Goal: Task Accomplishment & Management: Complete application form

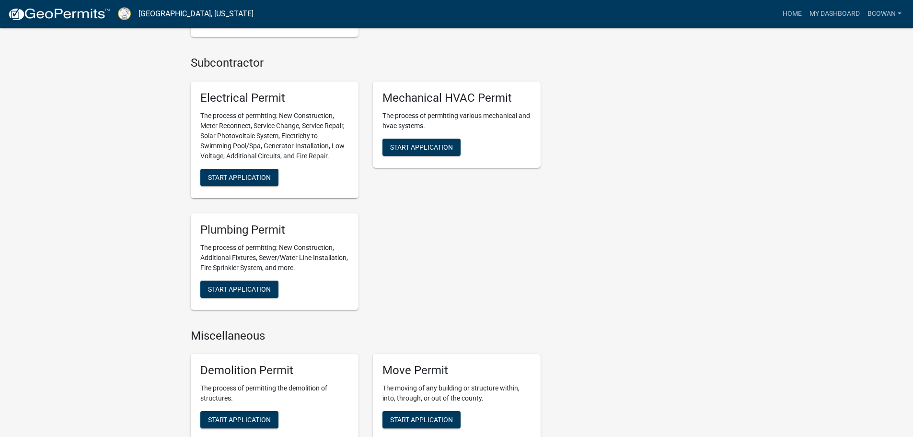
scroll to position [594, 0]
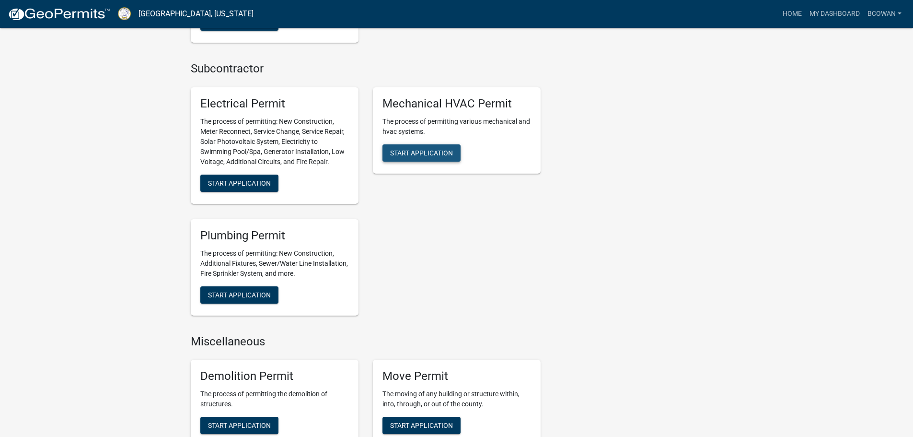
click at [410, 150] on span "Start Application" at bounding box center [421, 153] width 63 height 8
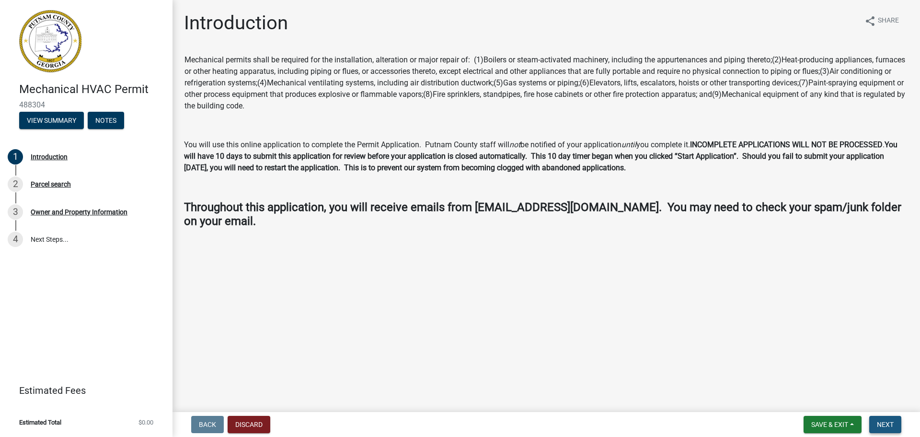
click at [889, 427] on span "Next" at bounding box center [885, 424] width 17 height 8
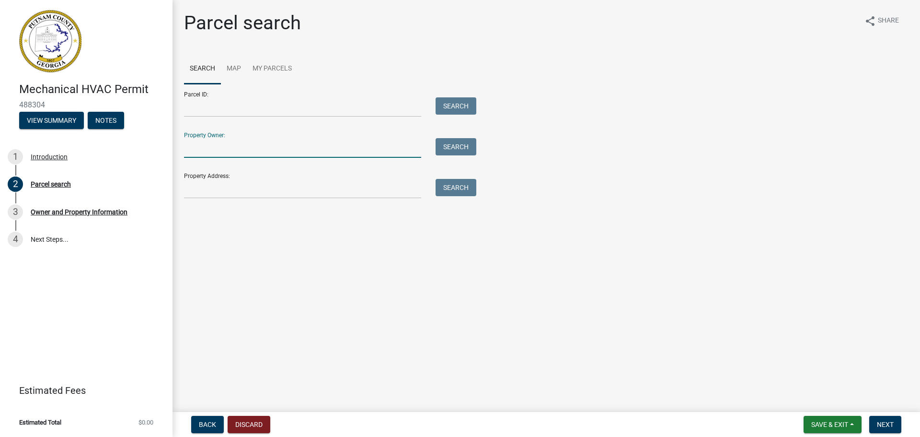
click at [222, 147] on input "Property Owner:" at bounding box center [302, 148] width 237 height 20
type input "1"
click at [217, 193] on input "Property Address:" at bounding box center [302, 189] width 237 height 20
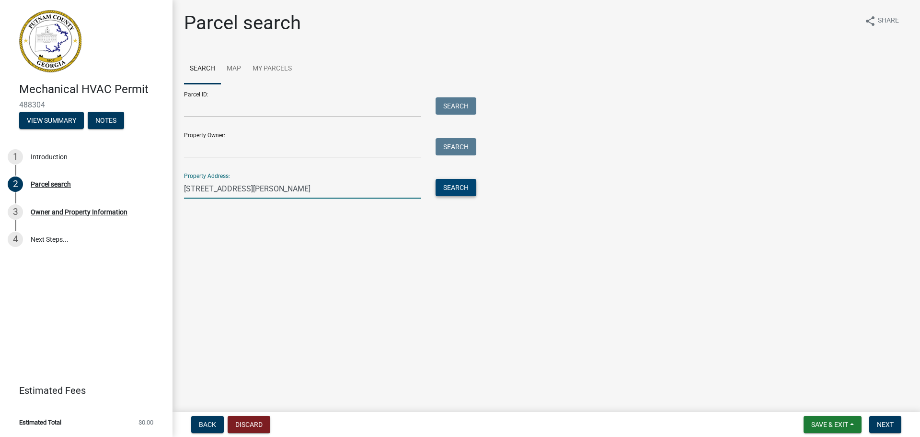
type input "[STREET_ADDRESS][PERSON_NAME]"
click at [467, 188] on button "Search" at bounding box center [456, 187] width 41 height 17
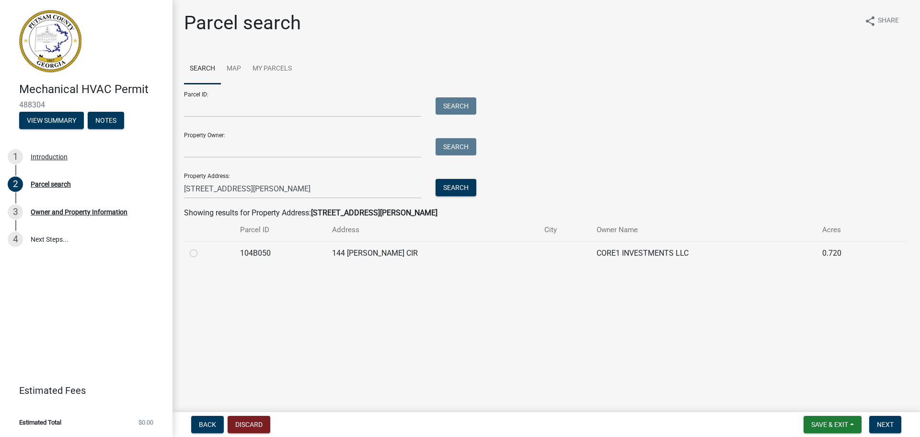
click at [201, 247] on label at bounding box center [201, 247] width 0 height 0
click at [201, 254] on input "radio" at bounding box center [204, 250] width 6 height 6
radio input "true"
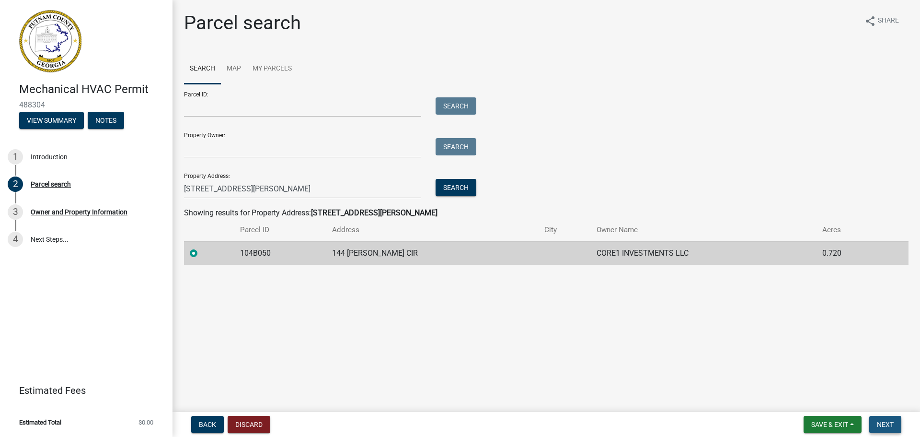
click at [887, 426] on span "Next" at bounding box center [885, 424] width 17 height 8
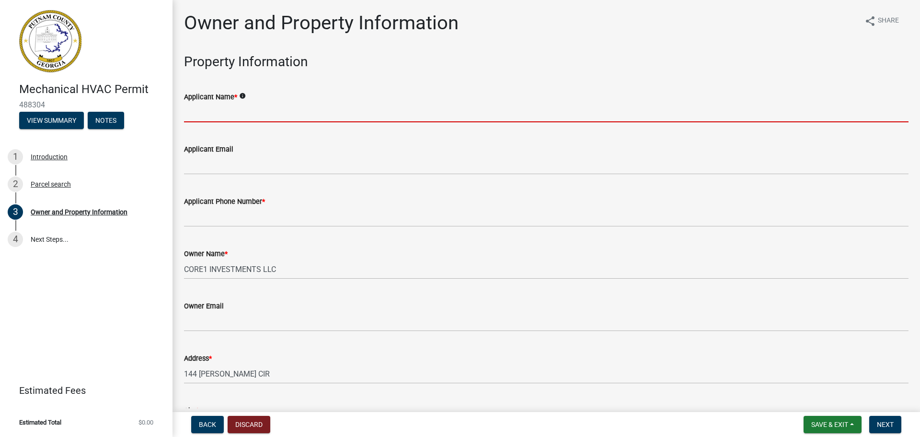
click at [215, 113] on input "Applicant Name *" at bounding box center [546, 113] width 725 height 20
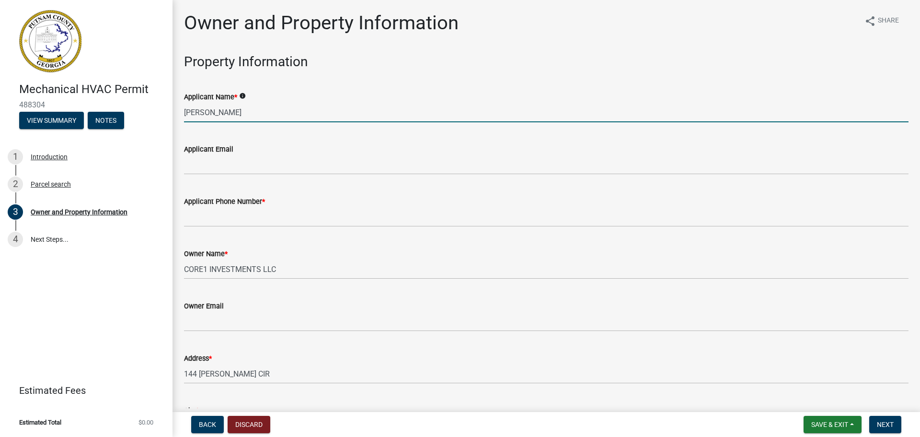
type input "[PERSON_NAME] Built"
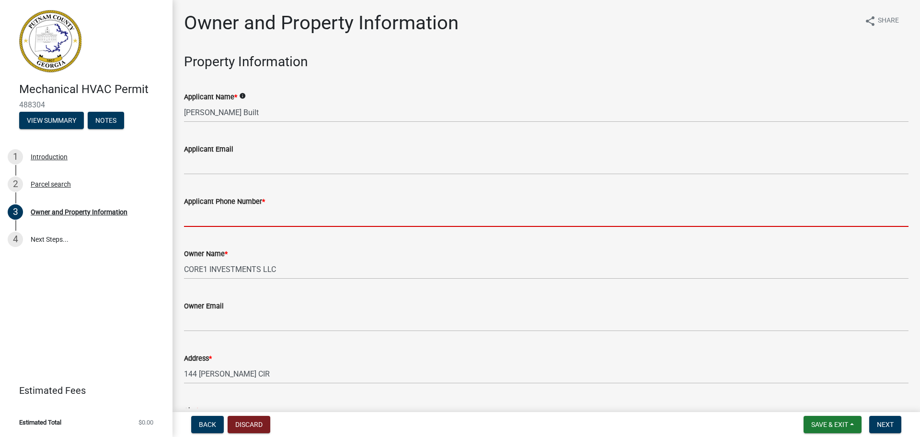
click at [209, 222] on input "Applicant Phone Number *" at bounding box center [546, 217] width 725 height 20
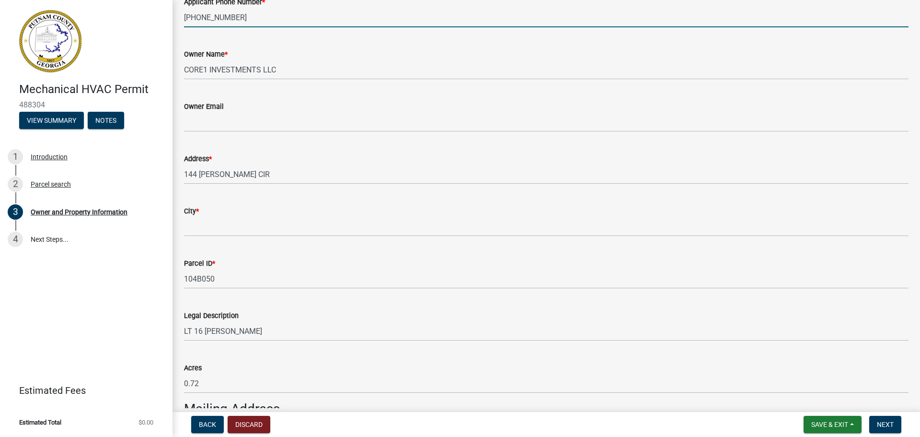
scroll to position [207, 0]
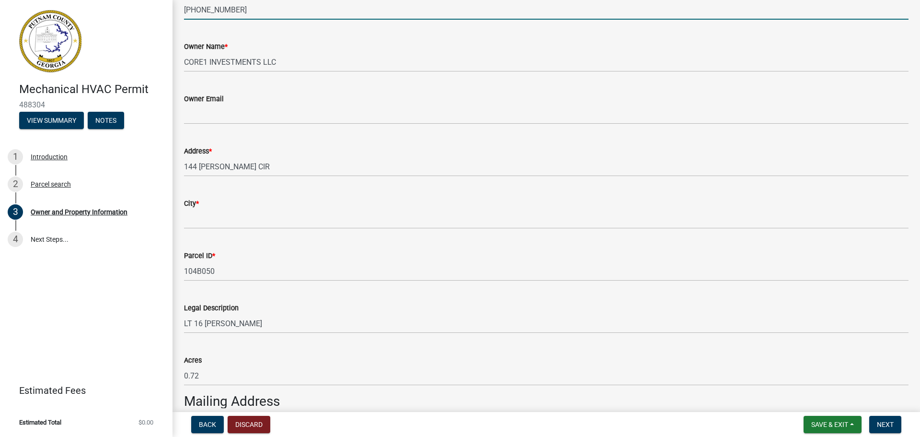
type input "[PHONE_NUMBER]"
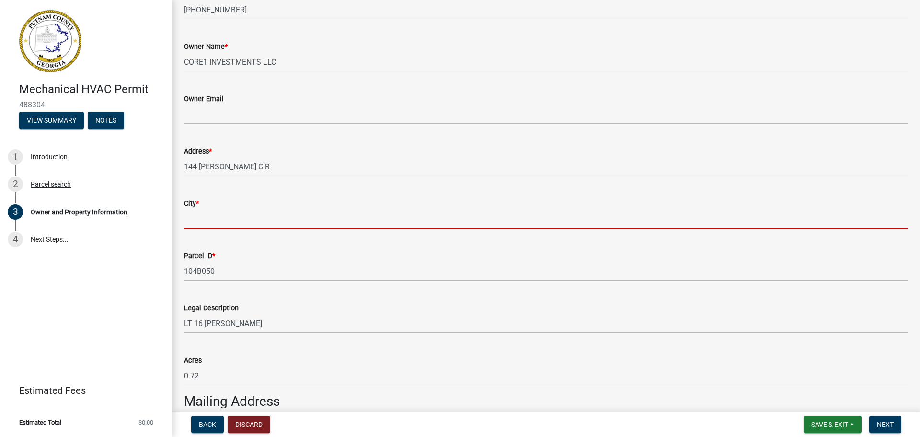
click at [196, 223] on input "City *" at bounding box center [546, 219] width 725 height 20
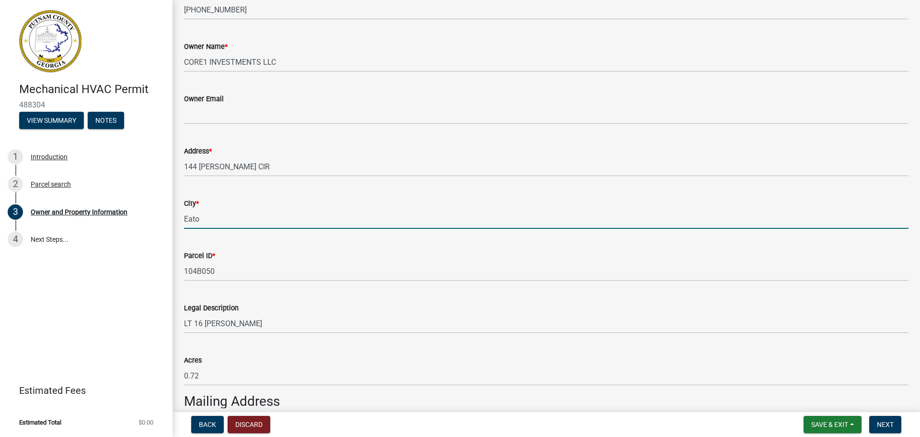
type input "Eatonton"
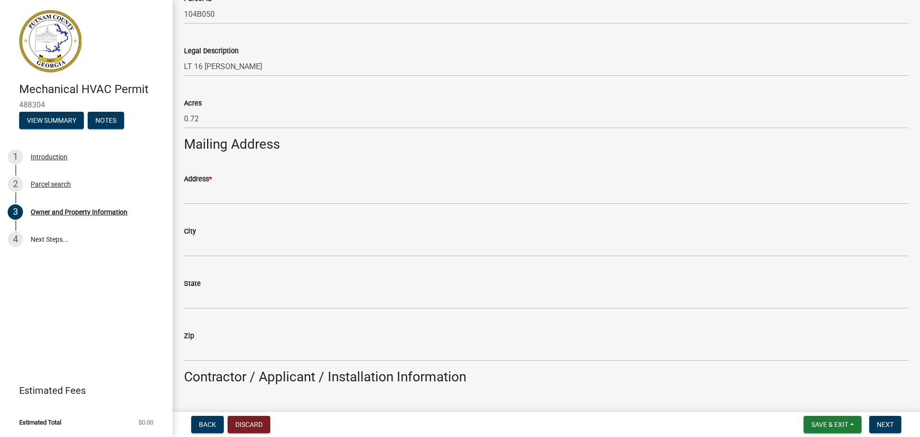
scroll to position [486, 0]
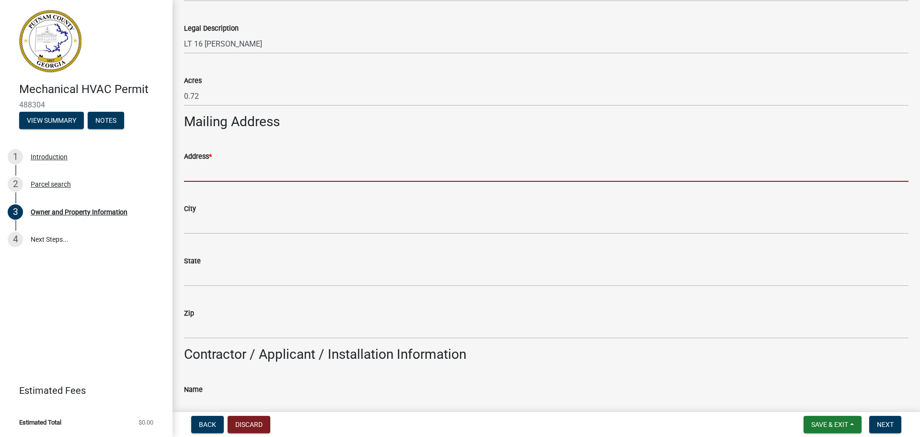
click at [199, 173] on input "Address *" at bounding box center [546, 172] width 725 height 20
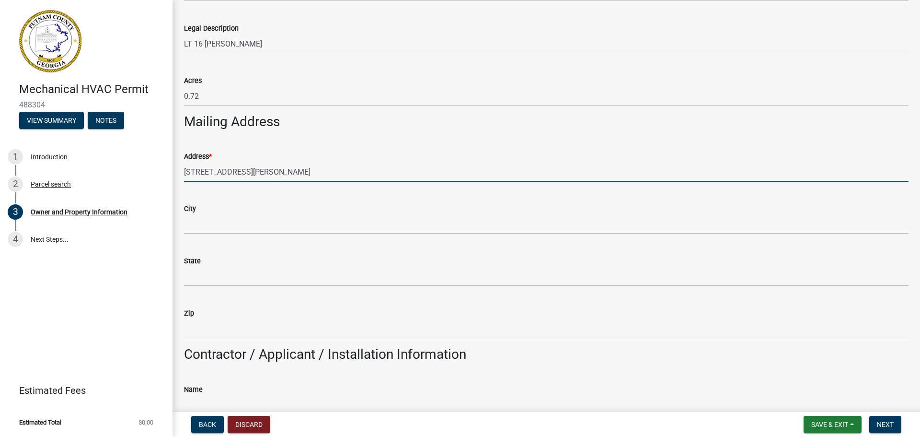
type input "[STREET_ADDRESS][PERSON_NAME]"
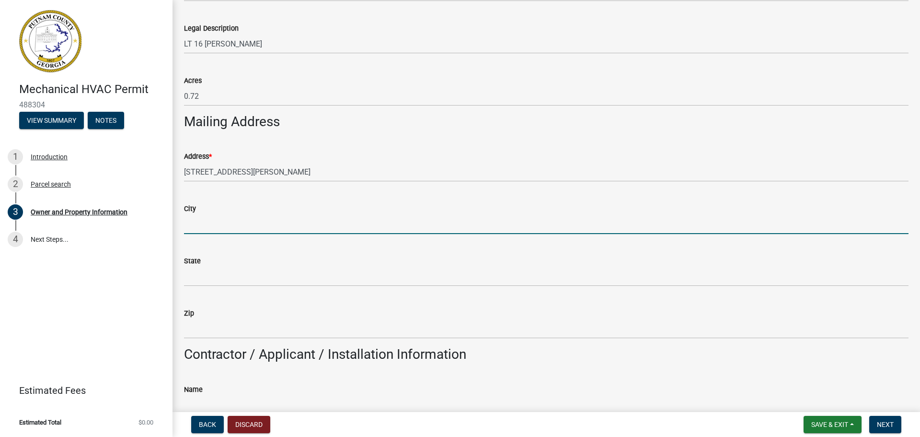
click at [206, 220] on input "City" at bounding box center [546, 224] width 725 height 20
type input "Eatonton"
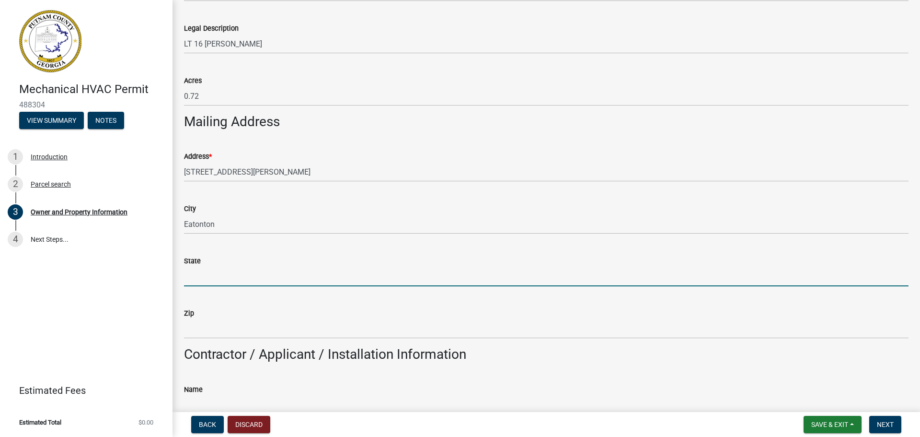
click at [222, 271] on input "State" at bounding box center [546, 276] width 725 height 20
type input "Ga"
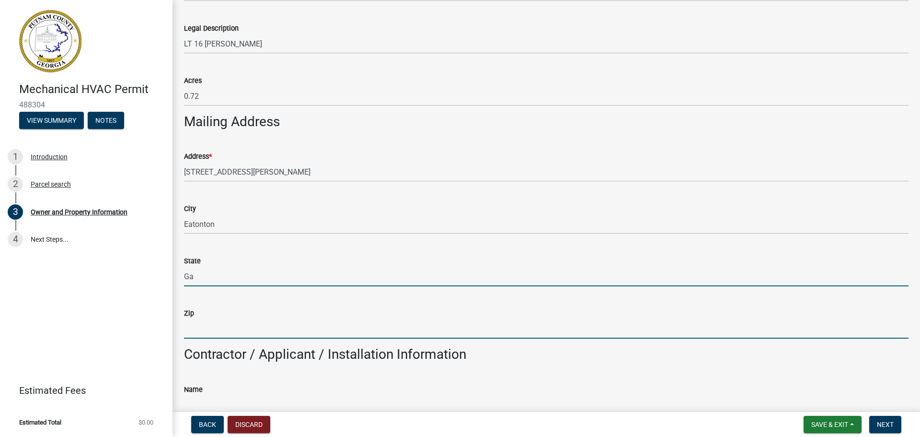
click at [197, 328] on input "Zip" at bounding box center [546, 329] width 725 height 20
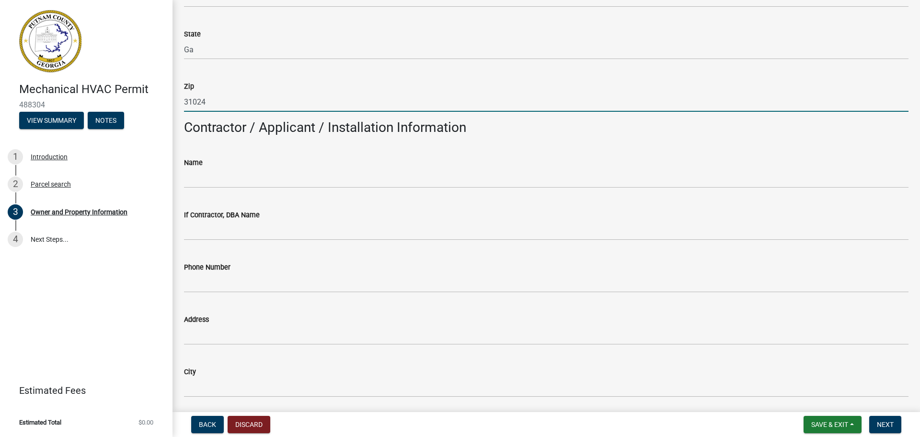
scroll to position [716, 0]
type input "31024"
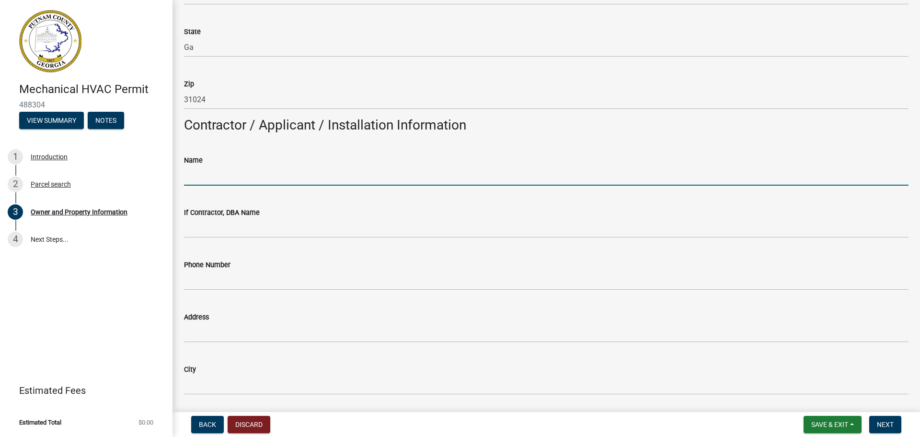
click at [210, 178] on input "Name" at bounding box center [546, 176] width 725 height 20
type input "Air Experts, Inc."
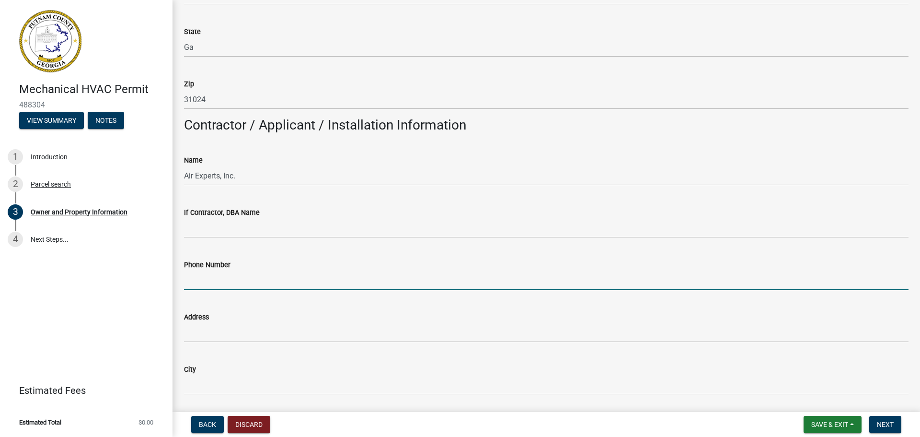
click at [213, 282] on input "Phone Number" at bounding box center [546, 280] width 725 height 20
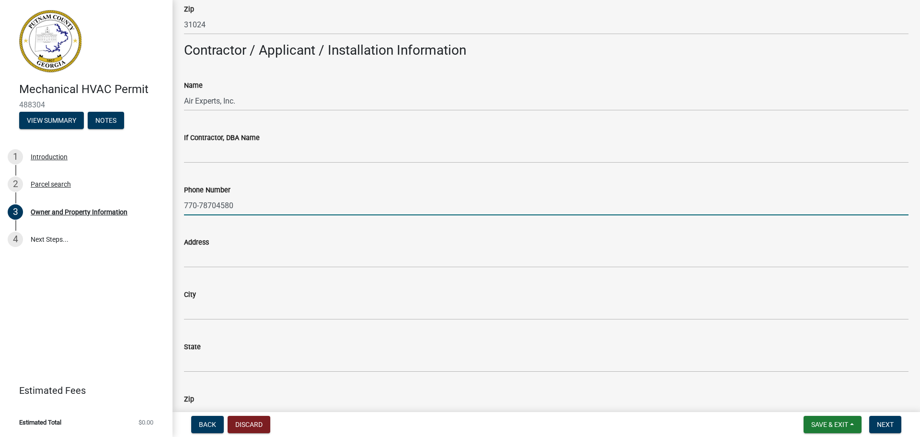
scroll to position [796, 0]
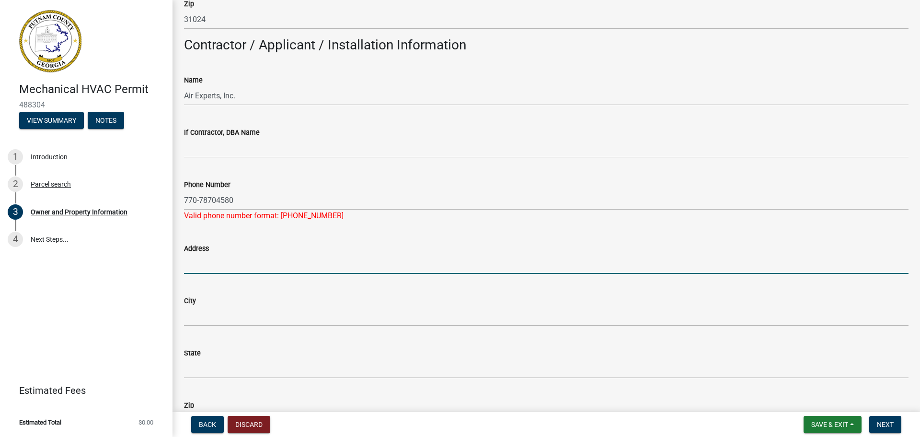
click at [199, 253] on form "Address" at bounding box center [546, 257] width 725 height 31
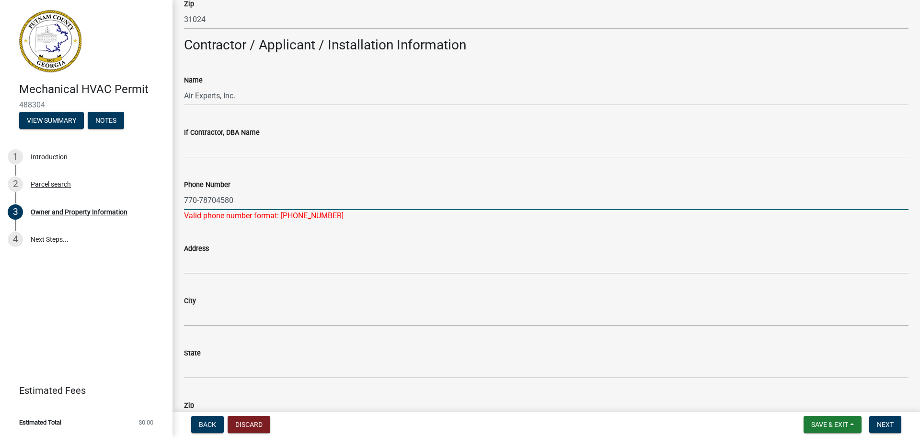
click at [236, 200] on input "770-78704580" at bounding box center [546, 200] width 725 height 20
type input "[PHONE_NUMBER]"
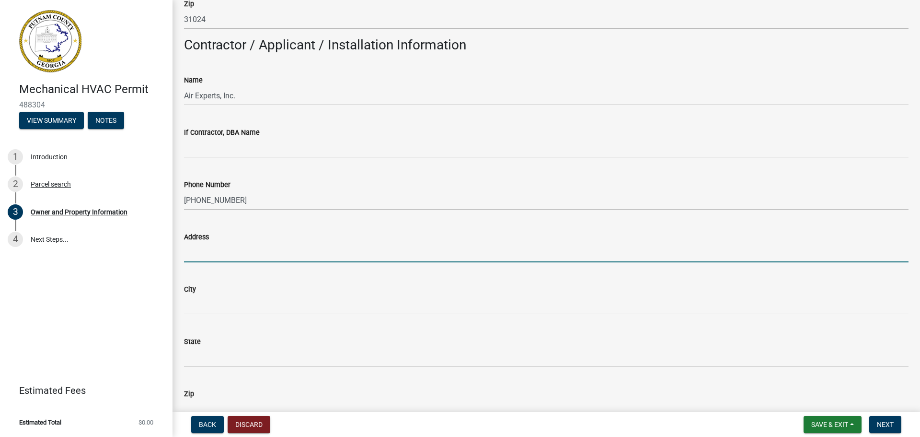
click at [224, 262] on input "Address" at bounding box center [546, 252] width 725 height 20
type input "P. O. Box 2432"
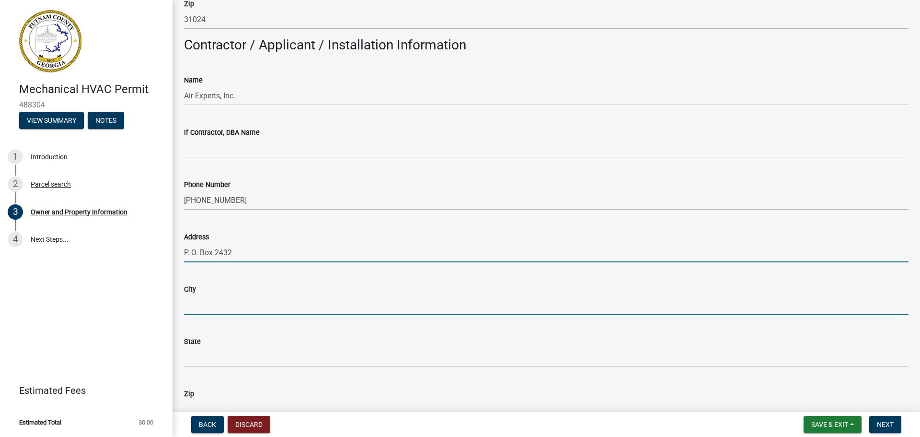
click at [220, 304] on input "City" at bounding box center [546, 305] width 725 height 20
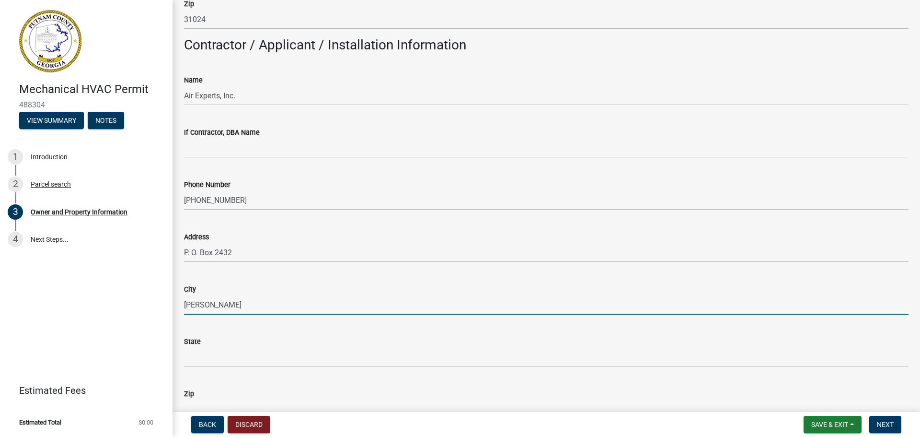
type input "[PERSON_NAME]"
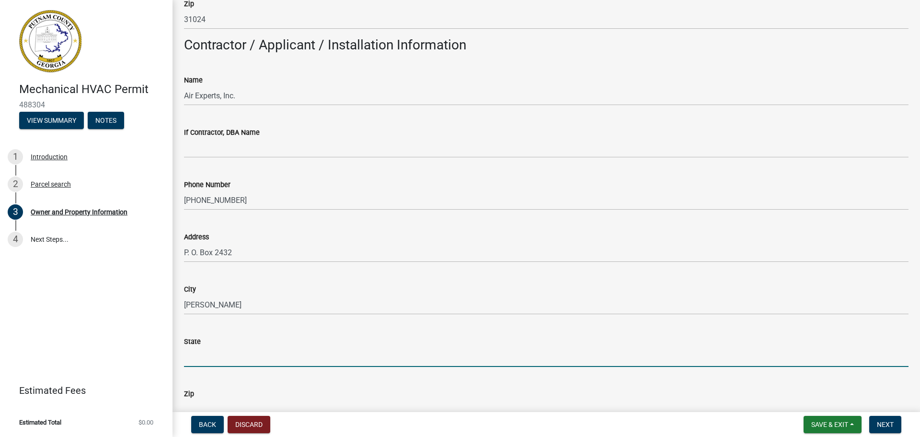
click at [220, 362] on input "State" at bounding box center [546, 357] width 725 height 20
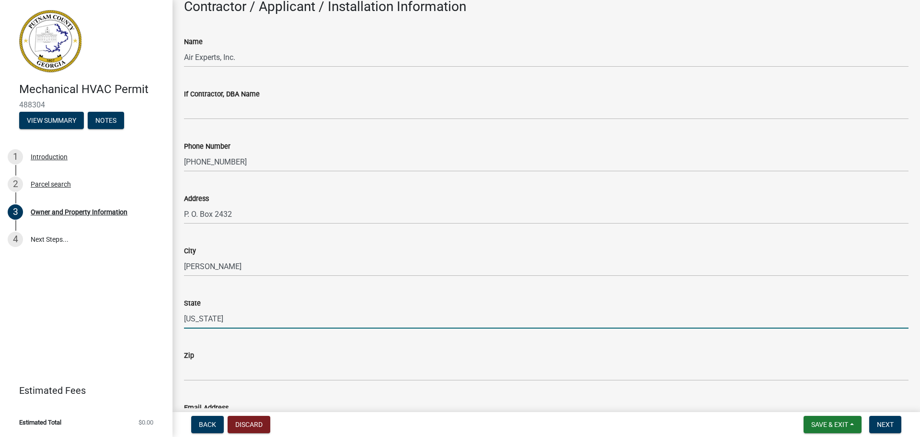
scroll to position [853, 0]
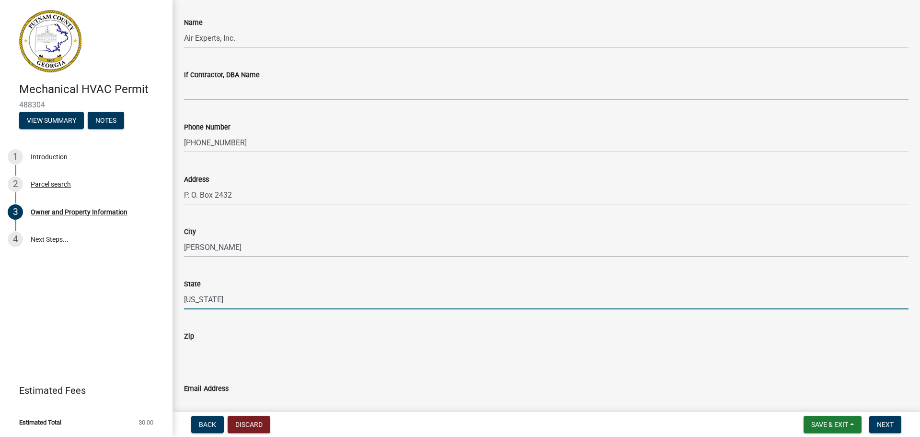
type input "[US_STATE]"
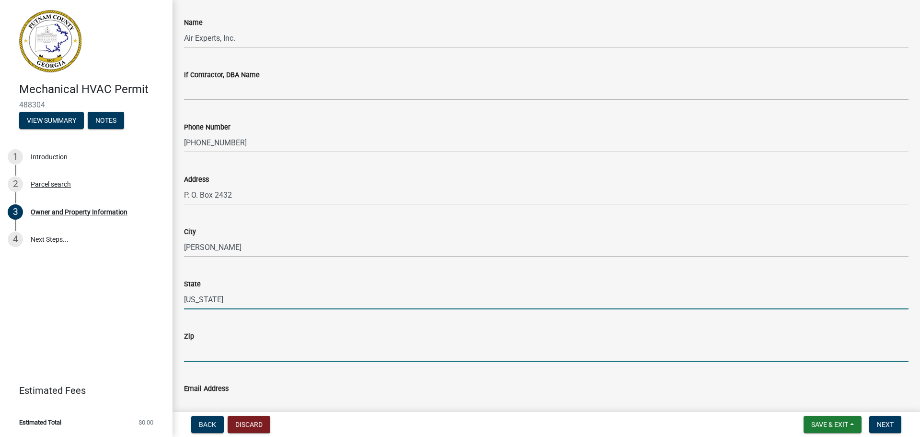
click at [211, 354] on input "Zip" at bounding box center [546, 352] width 725 height 20
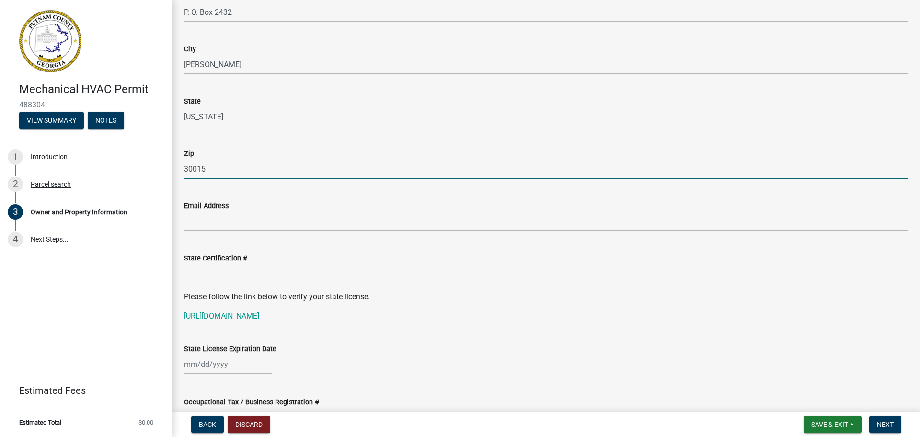
scroll to position [1045, 0]
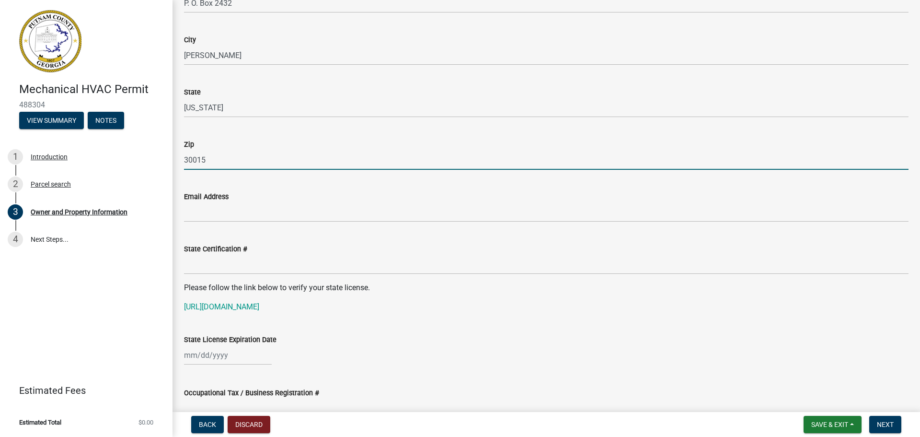
type input "30015"
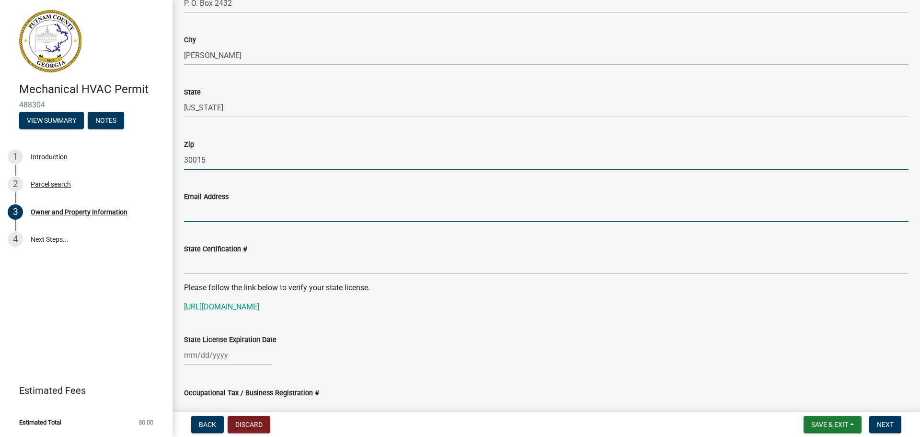
click at [209, 215] on input "Email Address" at bounding box center [546, 212] width 725 height 20
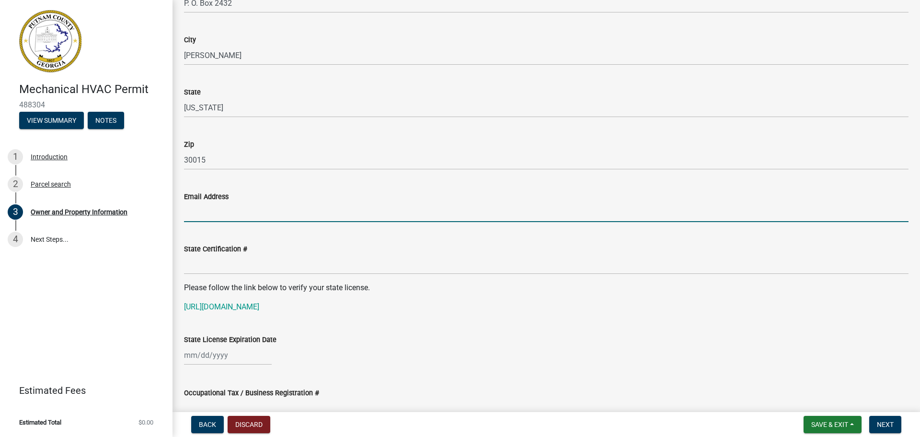
type input "[EMAIL_ADDRESS][DOMAIN_NAME]"
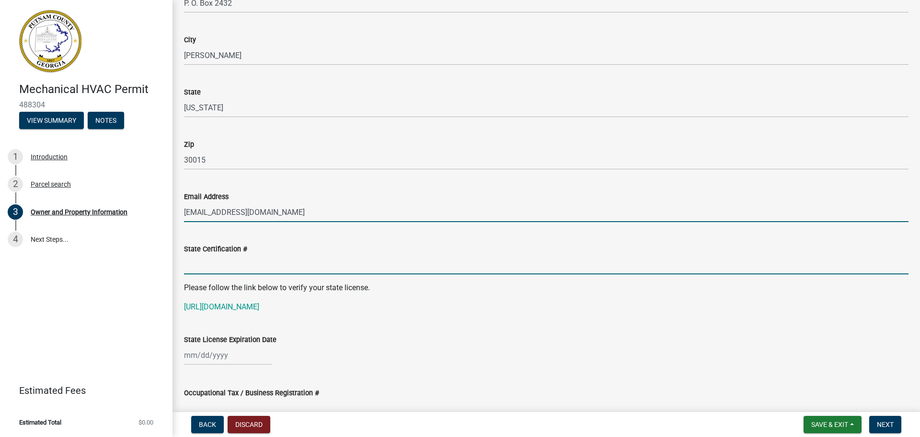
click at [208, 263] on input "State Certification #" at bounding box center [546, 264] width 725 height 20
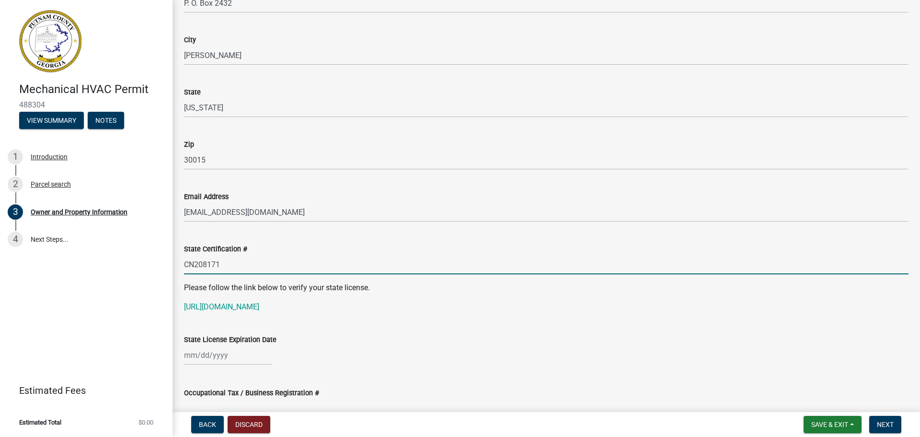
type input "CN208171"
click at [220, 357] on input "State License Expiration Date" at bounding box center [228, 355] width 88 height 20
select select "10"
select select "2025"
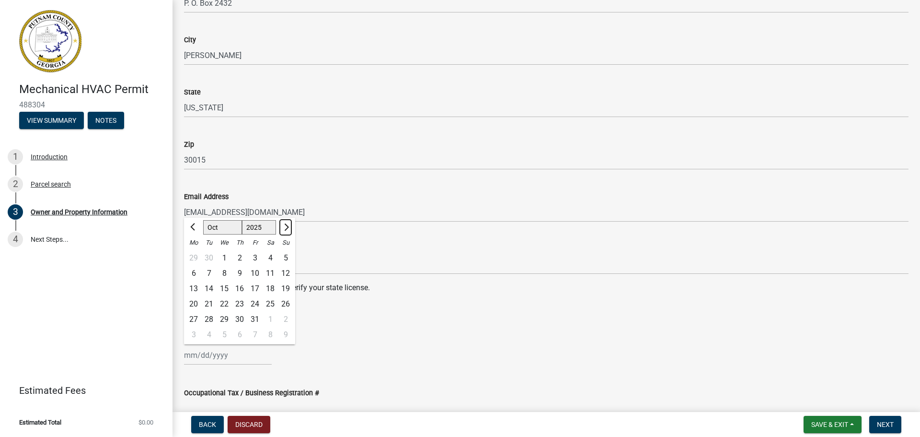
click at [285, 228] on span "Next month" at bounding box center [285, 226] width 7 height 7
select select "11"
click at [284, 319] on div "30" at bounding box center [285, 319] width 15 height 15
type input "[DATE]"
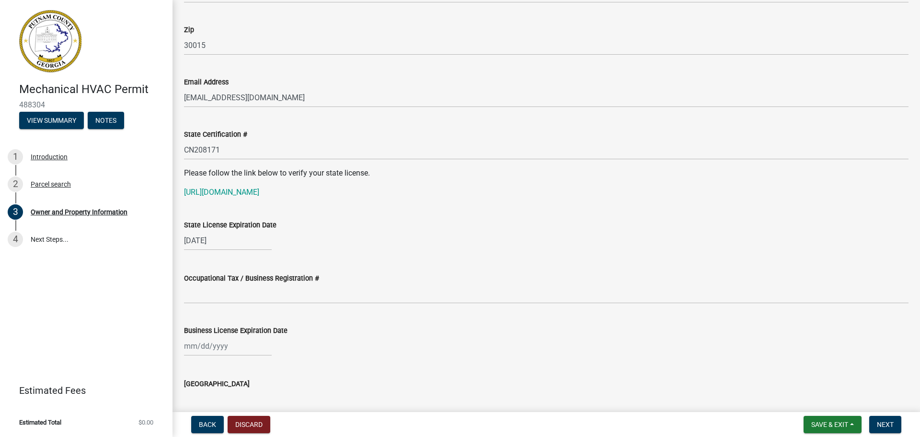
scroll to position [1169, 0]
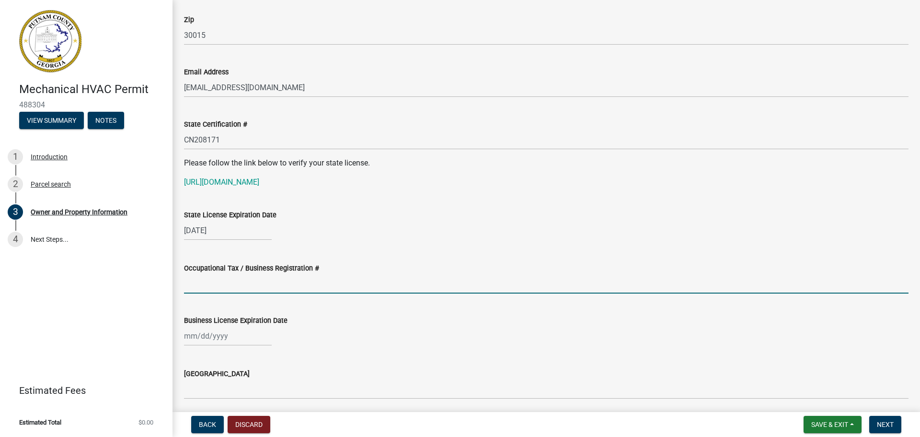
click at [231, 283] on input "Occupational Tax / Business Registration #" at bounding box center [546, 284] width 725 height 20
click at [281, 283] on input "25/26-11" at bounding box center [546, 284] width 725 height 20
type input "25/26-11"
select select "10"
select select "2025"
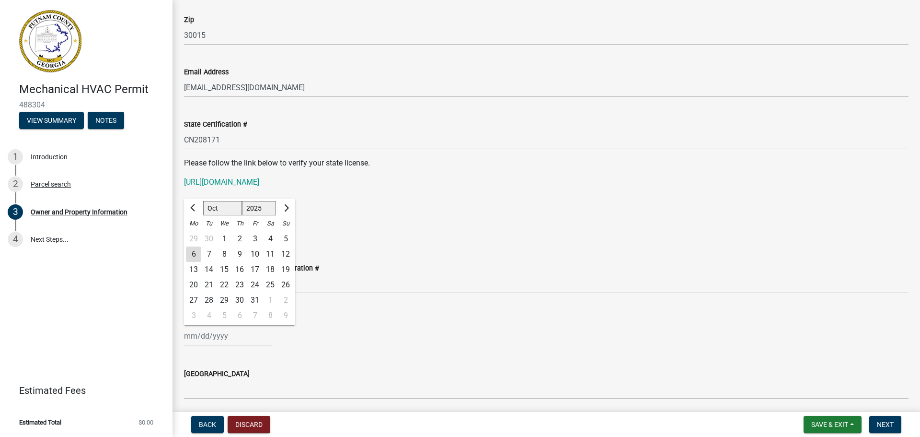
click at [242, 335] on input "Business License Expiration Date" at bounding box center [228, 336] width 88 height 20
click at [293, 210] on div at bounding box center [285, 207] width 19 height 15
click at [329, 327] on div "[PERSON_NAME] Feb Mar Apr [PERSON_NAME][DATE] Oct Nov [DATE] 1526 1527 1528 152…" at bounding box center [546, 336] width 725 height 20
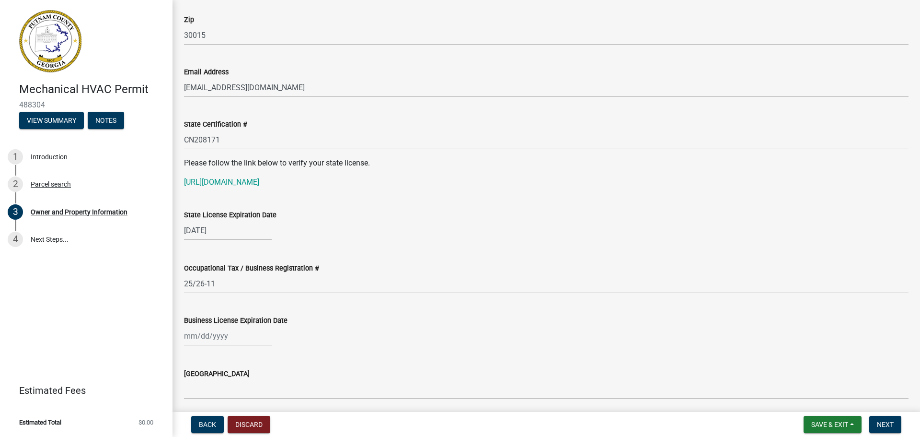
select select "10"
select select "2025"
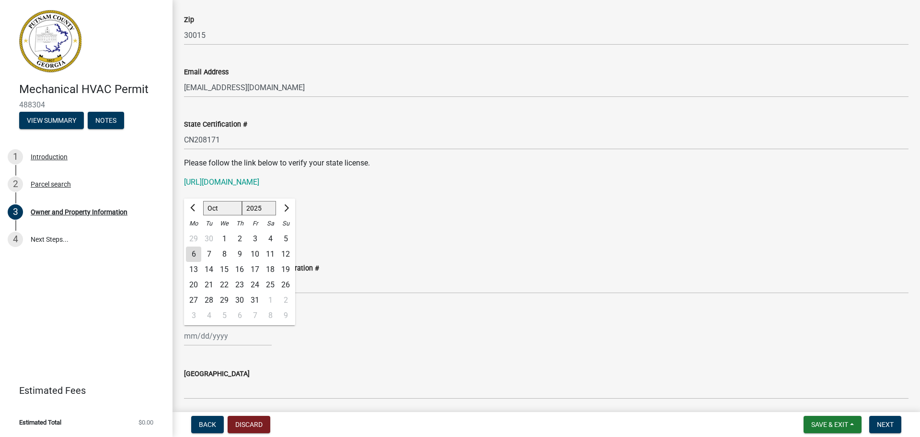
click at [232, 334] on input "Business License Expiration Date" at bounding box center [228, 336] width 88 height 20
click at [287, 208] on span "Next month" at bounding box center [285, 207] width 7 height 7
select select "1"
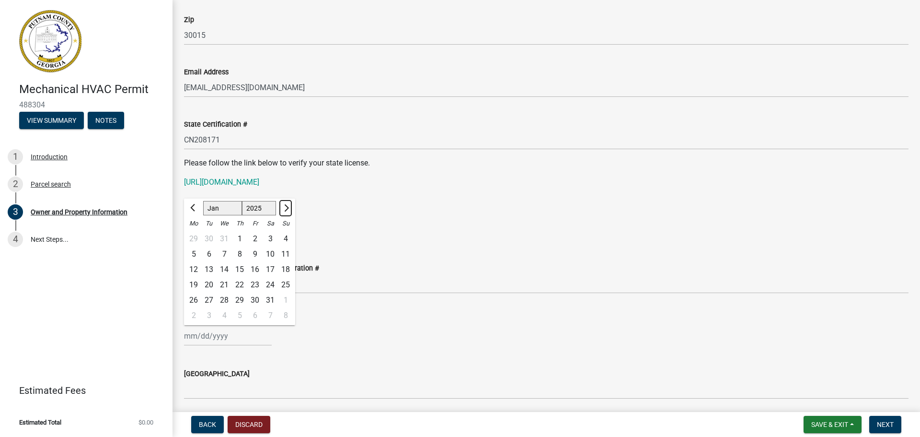
select select "2026"
click at [287, 208] on span "Next month" at bounding box center [285, 207] width 7 height 7
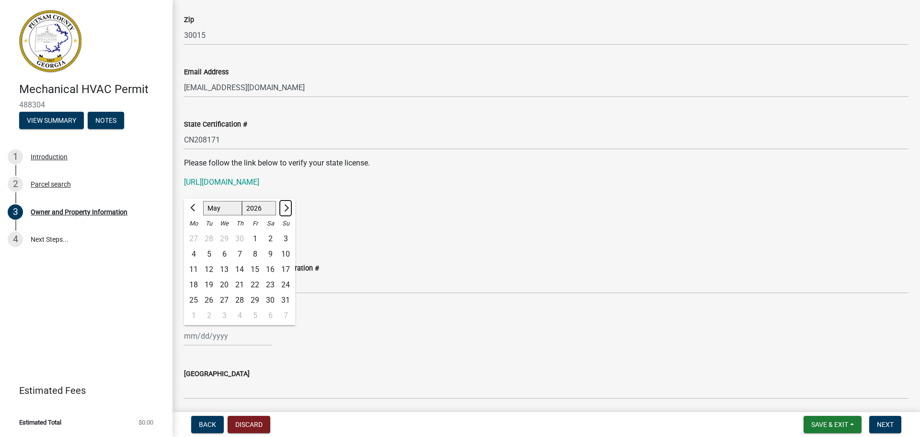
click at [287, 208] on span "Next month" at bounding box center [285, 207] width 7 height 7
select select "6"
click at [209, 300] on div "30" at bounding box center [208, 299] width 15 height 15
type input "[DATE]"
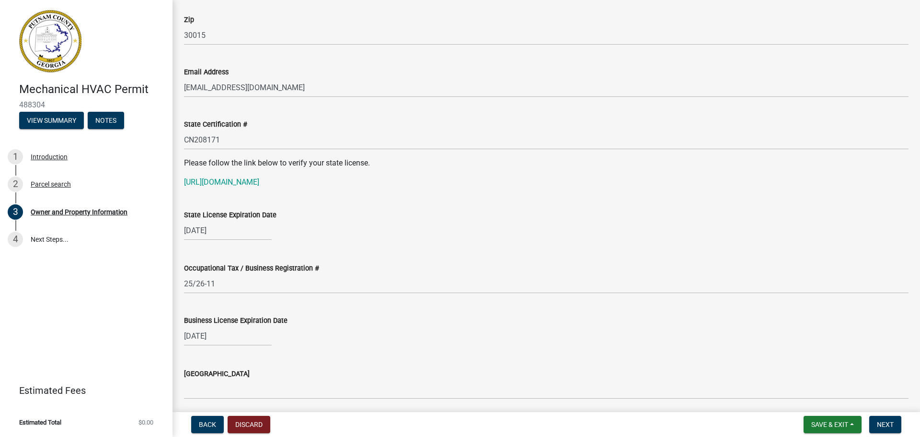
click at [466, 326] on div "[DATE]" at bounding box center [546, 336] width 725 height 20
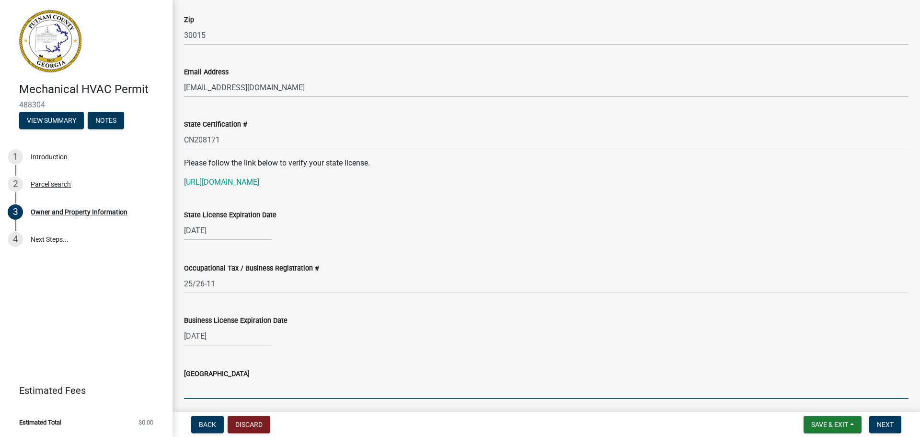
click at [234, 388] on input "[GEOGRAPHIC_DATA]" at bounding box center [546, 389] width 725 height 20
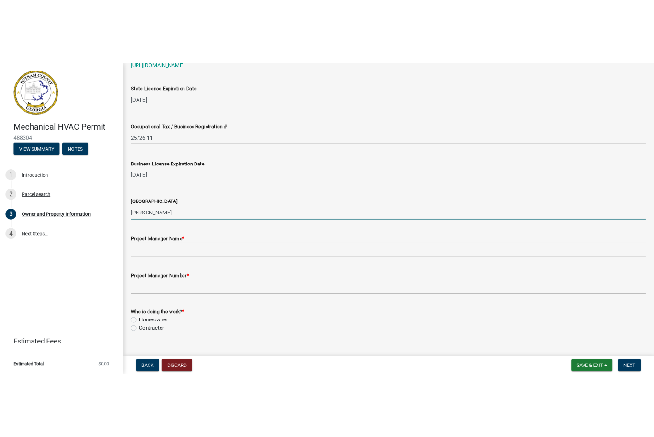
scroll to position [1391, 0]
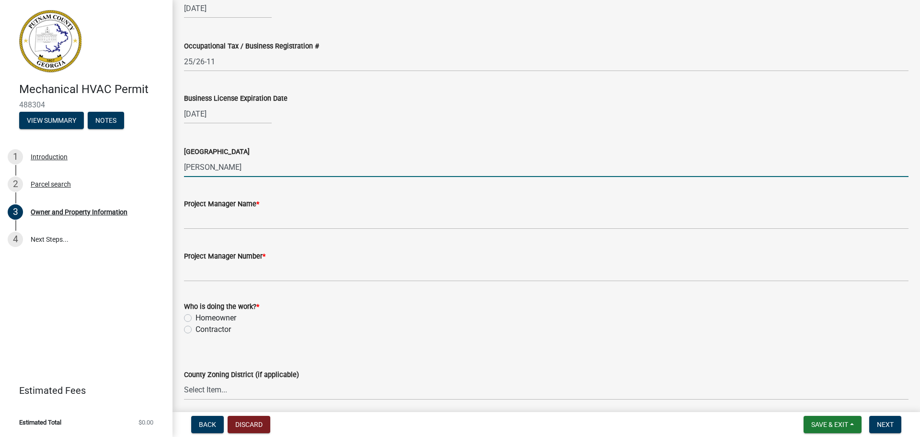
type input "[PERSON_NAME]"
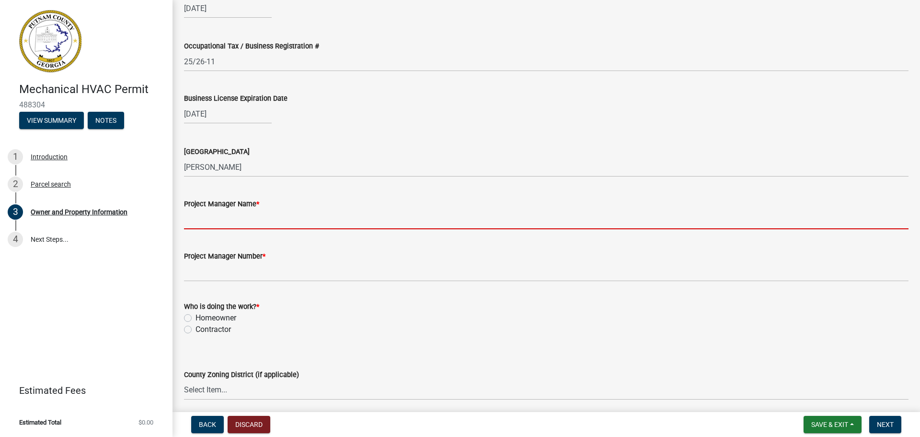
click at [225, 216] on input "Project Manager Name *" at bounding box center [546, 219] width 725 height 20
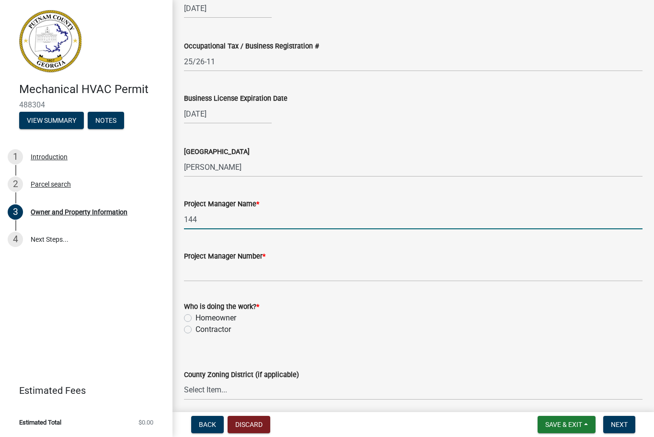
click at [226, 225] on input "144" at bounding box center [413, 219] width 459 height 20
type input "[STREET_ADDRESS][PERSON_NAME]"
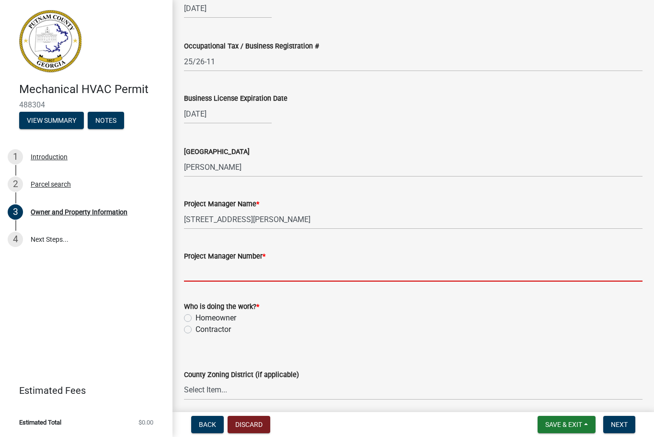
click at [211, 271] on input "Project Manager Number *" at bounding box center [413, 272] width 459 height 20
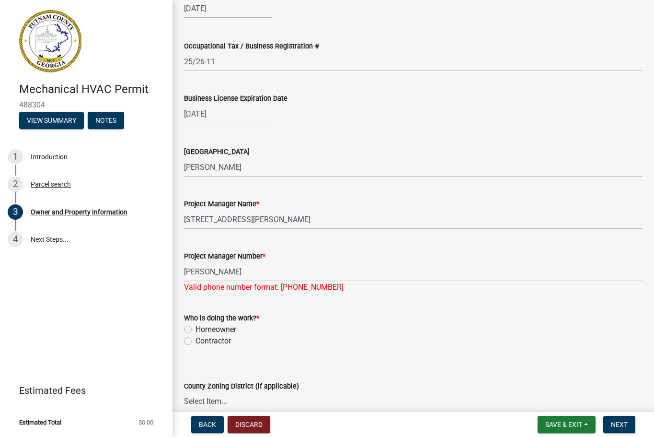
click at [189, 329] on div "Who is doing the work? * Homeowner [DEMOGRAPHIC_DATA]" at bounding box center [413, 329] width 459 height 35
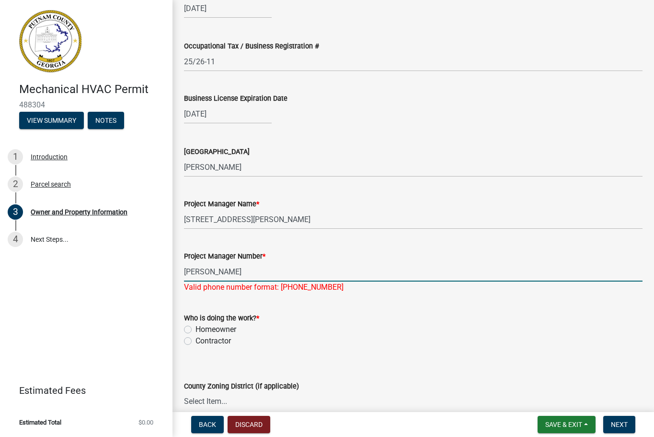
click at [241, 280] on input "[PERSON_NAME]" at bounding box center [413, 272] width 459 height 20
type input "M"
type input "[PHONE_NUMBER]"
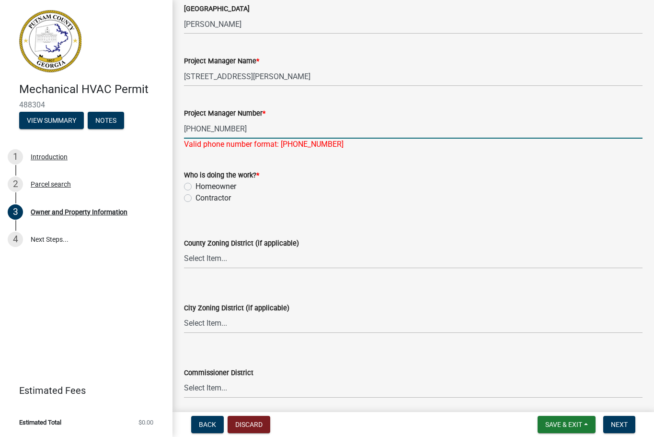
scroll to position [1544, 0]
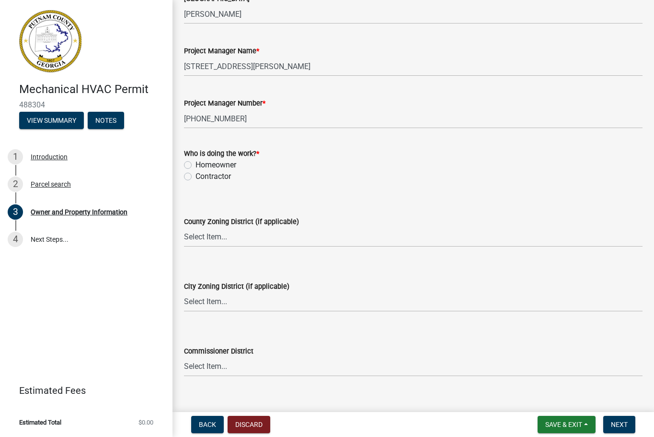
click at [185, 186] on wm-data-entity-input "Who is doing the work? * Homeowner [DEMOGRAPHIC_DATA]" at bounding box center [413, 163] width 459 height 55
click at [196, 176] on label "Contractor" at bounding box center [213, 177] width 35 height 12
click at [196, 176] on input "Contractor" at bounding box center [199, 174] width 6 height 6
radio input "true"
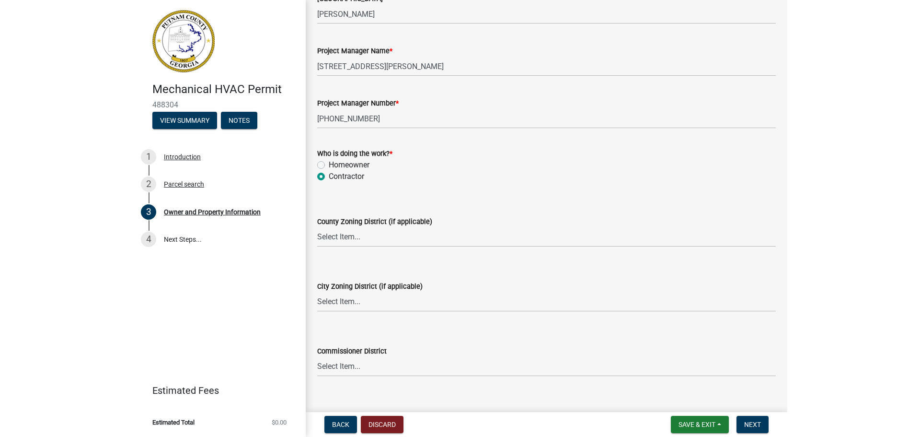
scroll to position [1623, 0]
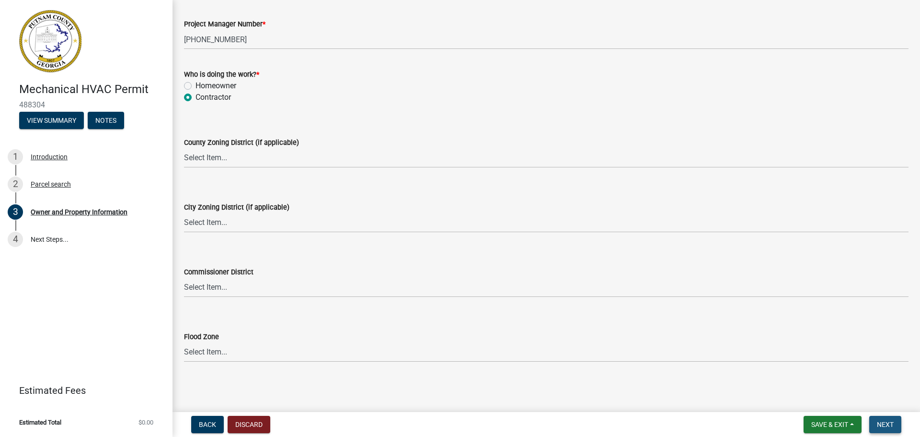
click at [882, 424] on span "Next" at bounding box center [885, 424] width 17 height 8
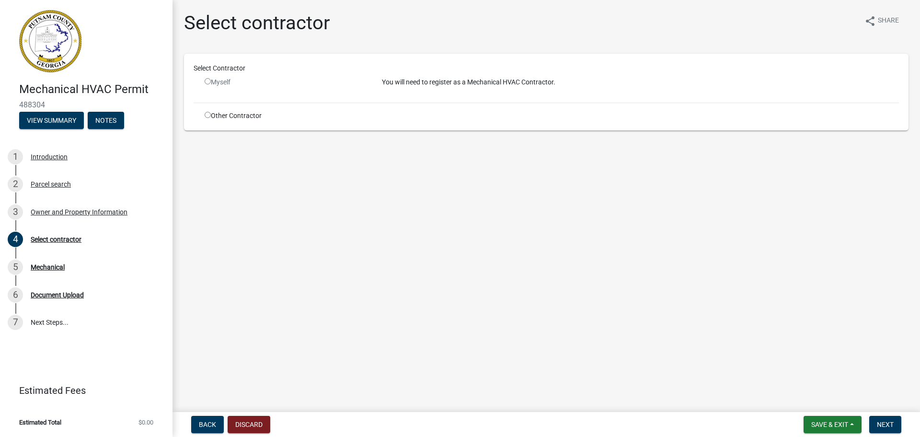
click at [210, 82] on input "radio" at bounding box center [208, 81] width 6 height 6
click at [208, 80] on input "radio" at bounding box center [208, 81] width 6 height 6
radio input "false"
click at [208, 116] on input "radio" at bounding box center [208, 115] width 6 height 6
radio input "true"
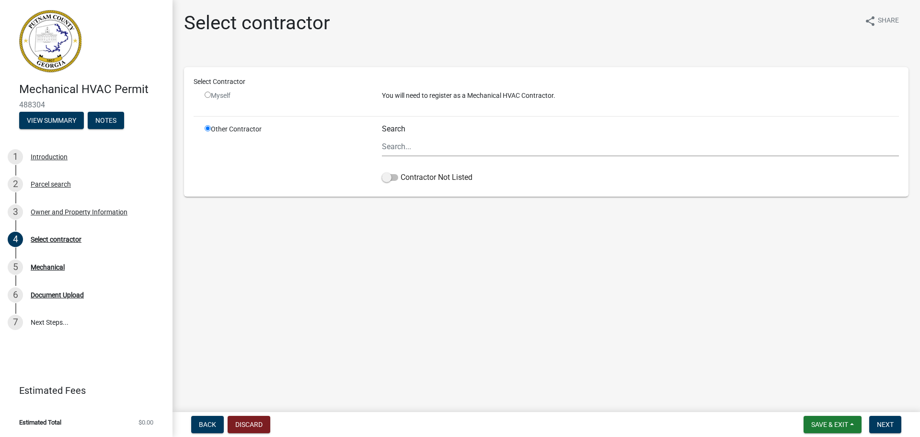
click at [208, 94] on input "radio" at bounding box center [208, 95] width 6 height 6
radio input "false"
radio input "true"
click at [207, 94] on input "radio" at bounding box center [208, 95] width 6 height 6
radio input "false"
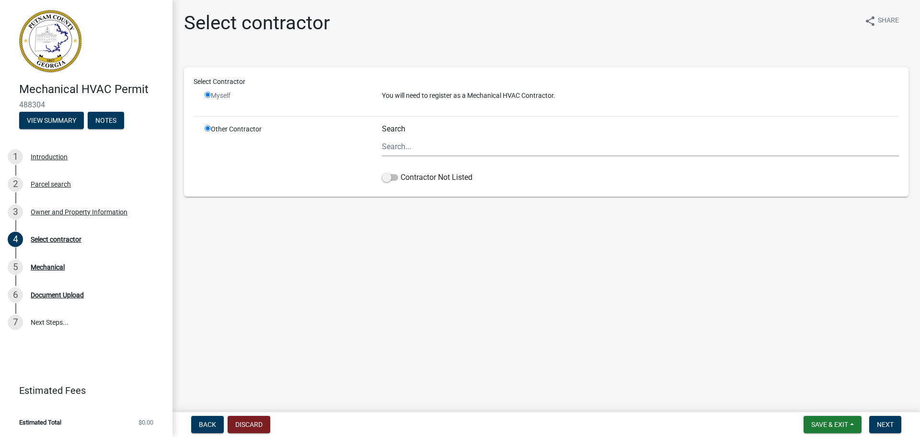
radio input "true"
click at [447, 146] on input "Search" at bounding box center [640, 147] width 517 height 20
type input "[PERSON_NAME]"
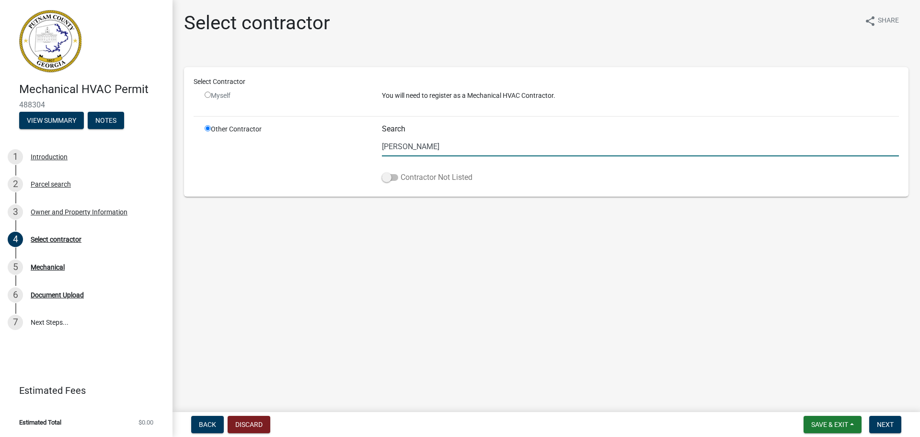
click at [387, 174] on span at bounding box center [390, 177] width 16 height 7
click at [401, 172] on input "Contractor Not Listed" at bounding box center [401, 172] width 0 height 0
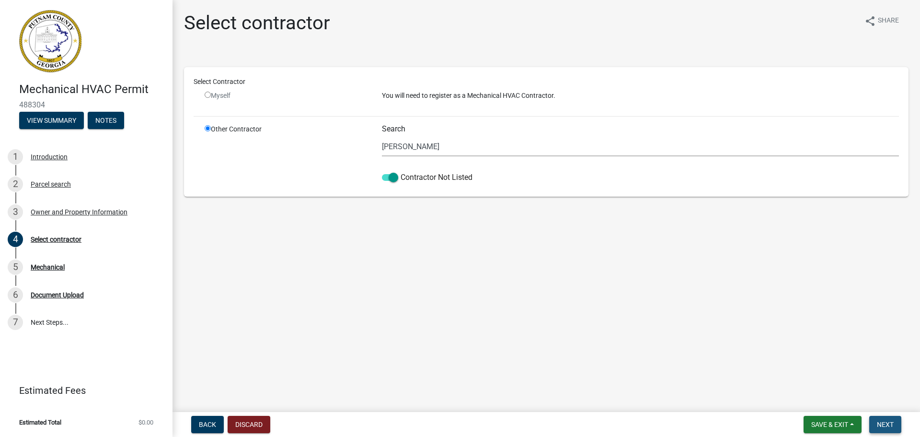
click at [881, 423] on span "Next" at bounding box center [885, 424] width 17 height 8
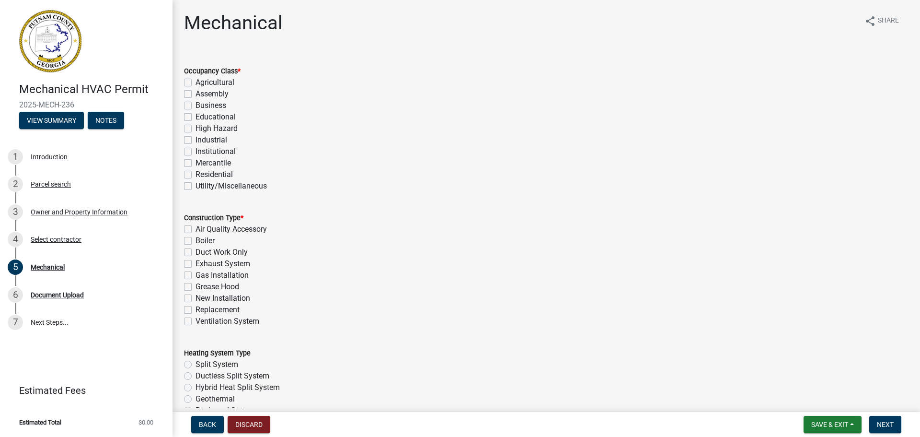
click at [196, 173] on label "Residential" at bounding box center [214, 175] width 37 height 12
click at [196, 173] on input "Residential" at bounding box center [199, 172] width 6 height 6
checkbox input "true"
checkbox input "false"
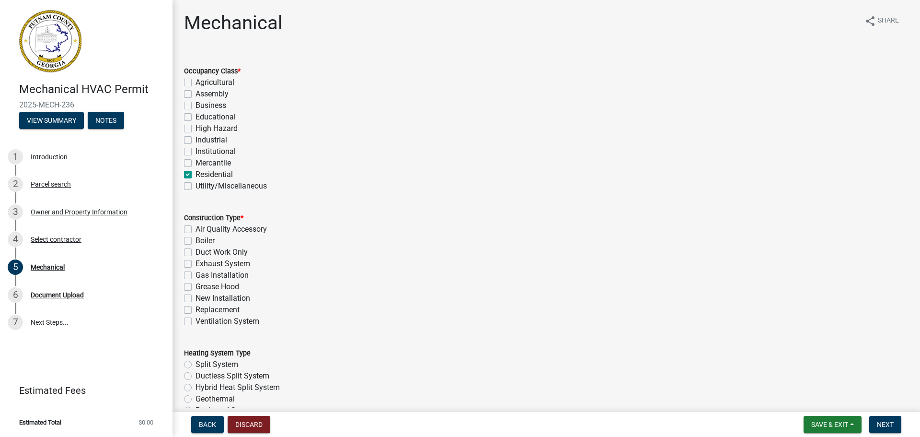
checkbox input "false"
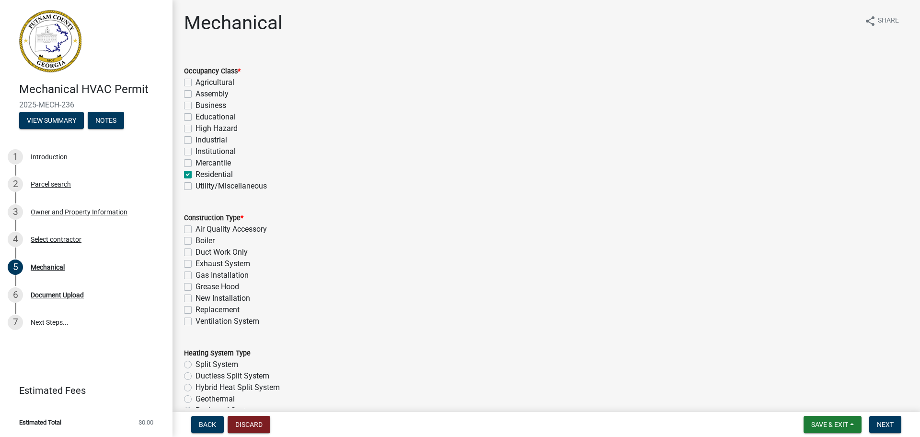
checkbox input "false"
checkbox input "true"
checkbox input "false"
click at [196, 297] on label "New Installation" at bounding box center [223, 298] width 55 height 12
click at [196, 297] on input "New Installation" at bounding box center [199, 295] width 6 height 6
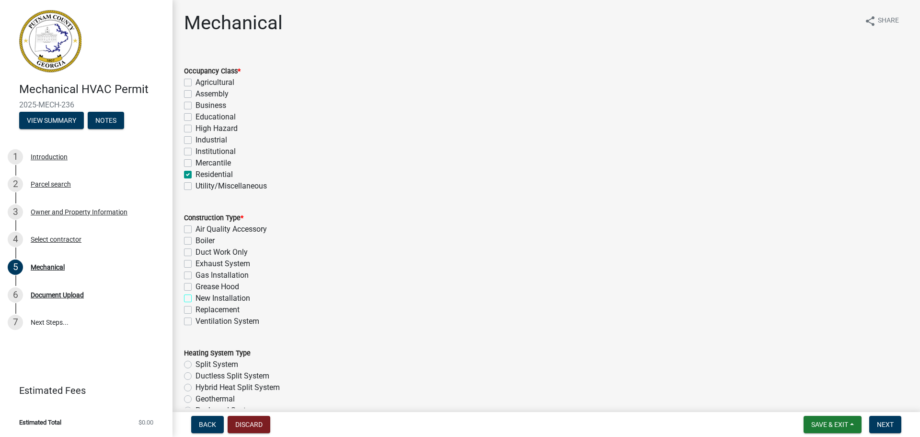
checkbox input "true"
checkbox input "false"
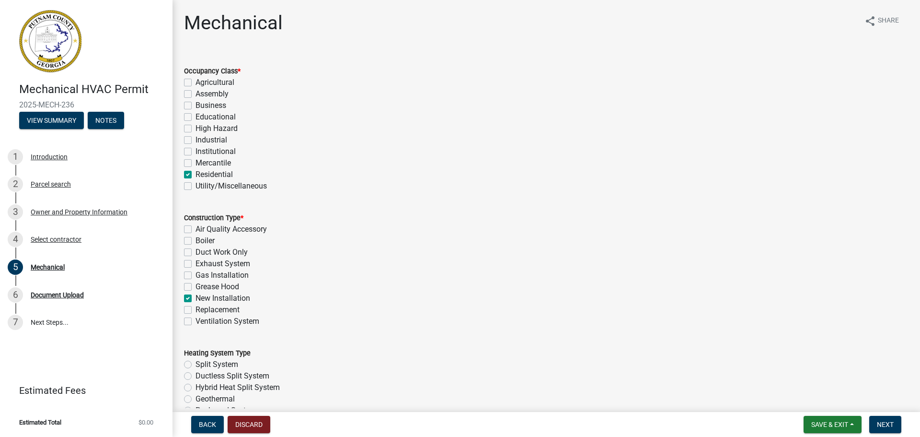
checkbox input "false"
checkbox input "true"
checkbox input "false"
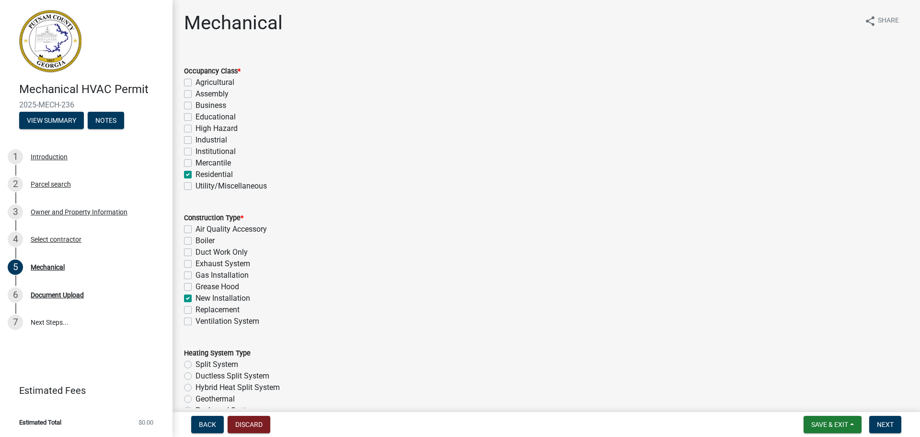
click at [196, 364] on label "Split System" at bounding box center [217, 364] width 43 height 12
click at [196, 364] on input "Split System" at bounding box center [199, 361] width 6 height 6
radio input "true"
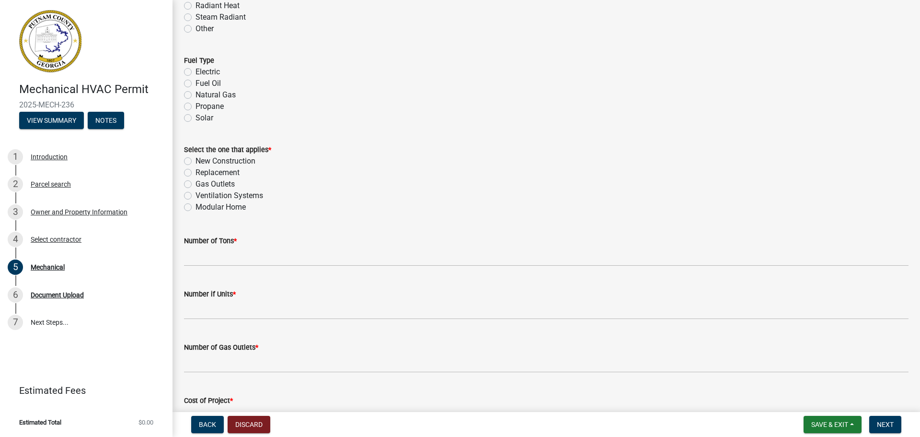
scroll to position [422, 0]
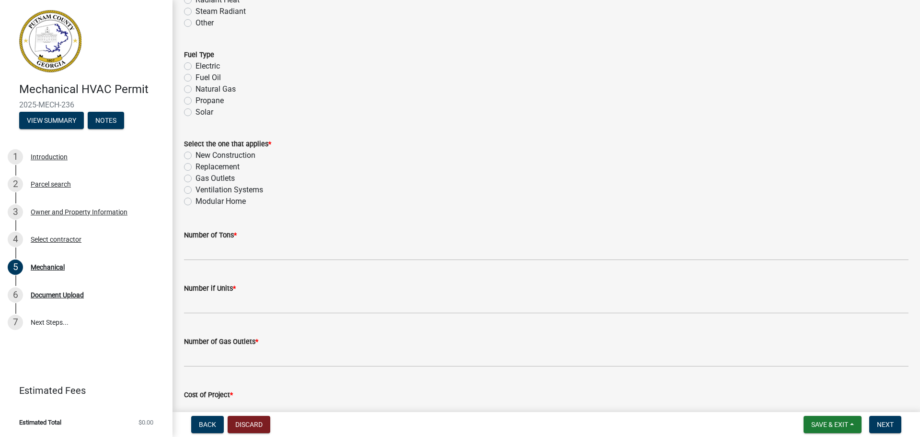
click at [196, 67] on label "Electric" at bounding box center [208, 66] width 24 height 12
click at [196, 67] on input "Electric" at bounding box center [199, 63] width 6 height 6
radio input "true"
click at [196, 156] on label "New Construction" at bounding box center [226, 156] width 60 height 12
click at [196, 156] on input "New Construction" at bounding box center [199, 153] width 6 height 6
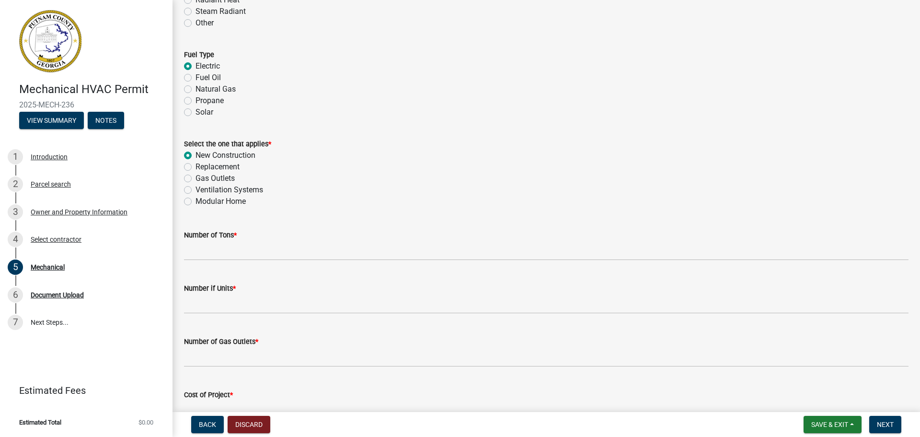
radio input "true"
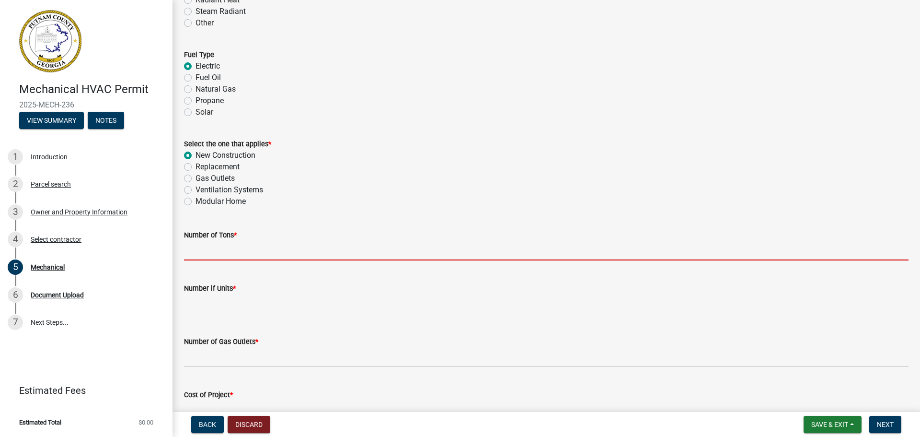
click at [217, 246] on input "text" at bounding box center [546, 251] width 725 height 20
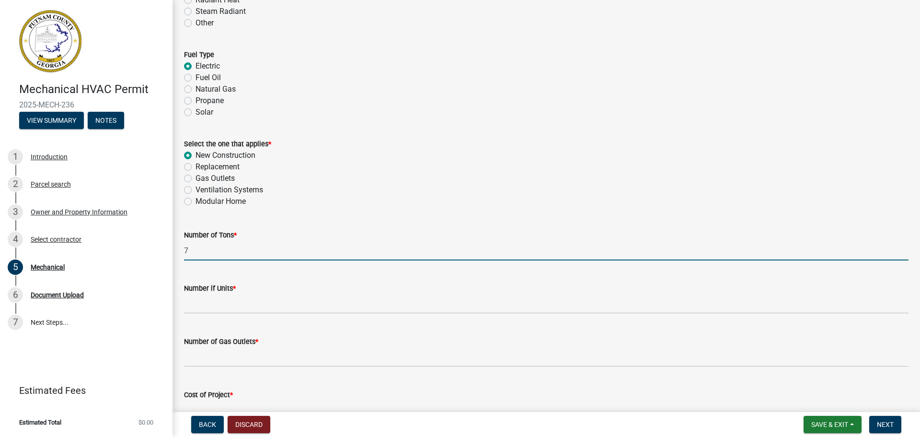
type input "7"
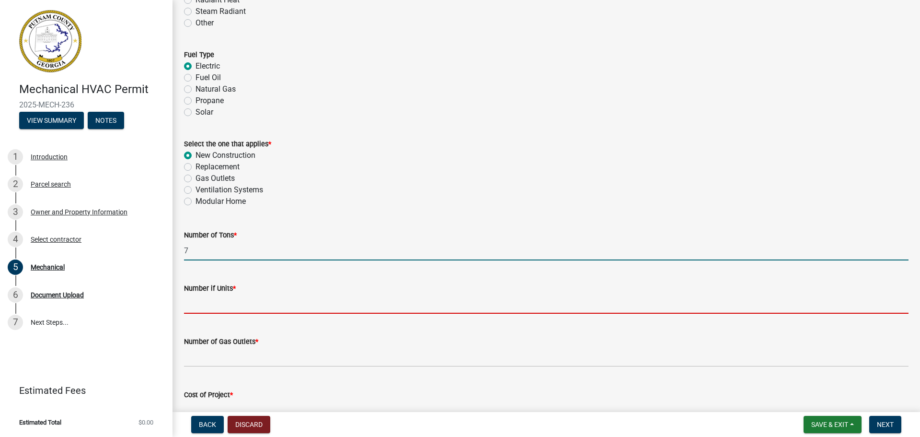
click at [197, 301] on input "text" at bounding box center [546, 304] width 725 height 20
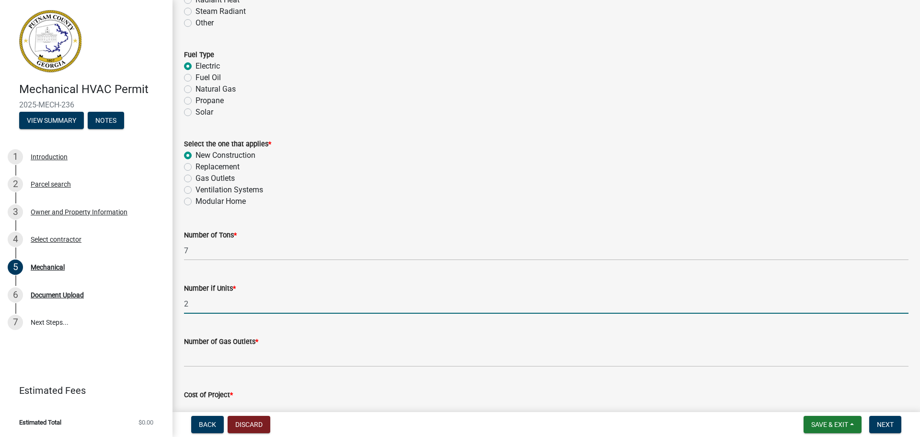
type input "2"
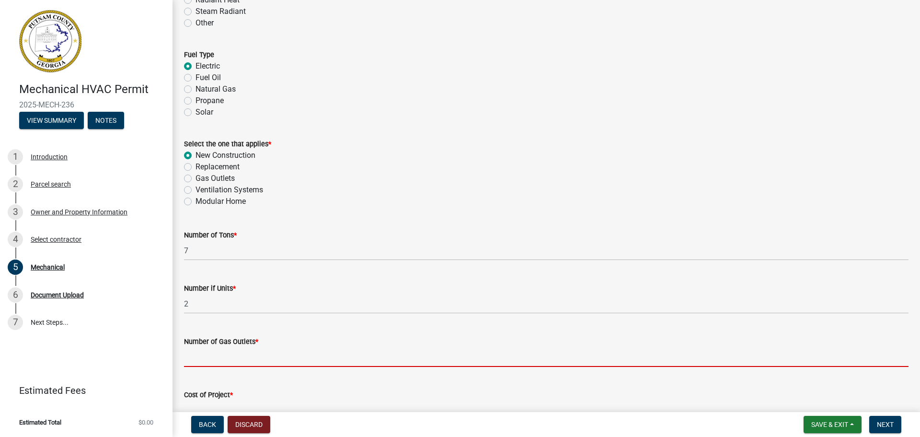
click at [201, 358] on input "text" at bounding box center [546, 357] width 725 height 20
type input "3"
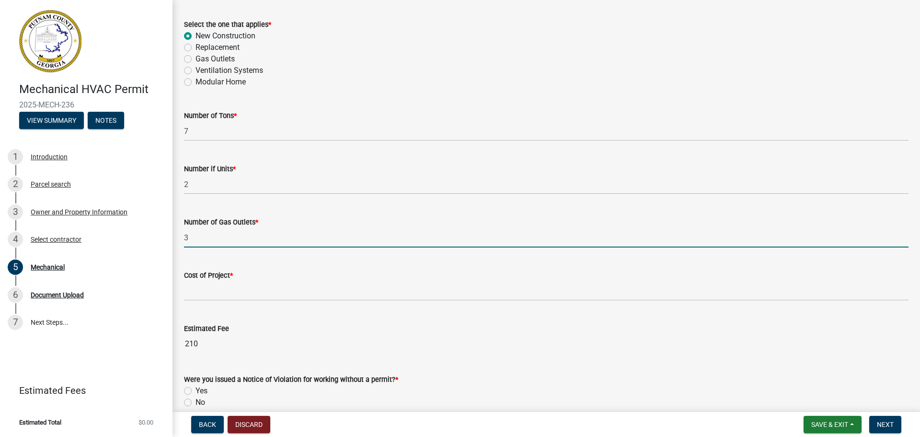
scroll to position [558, 0]
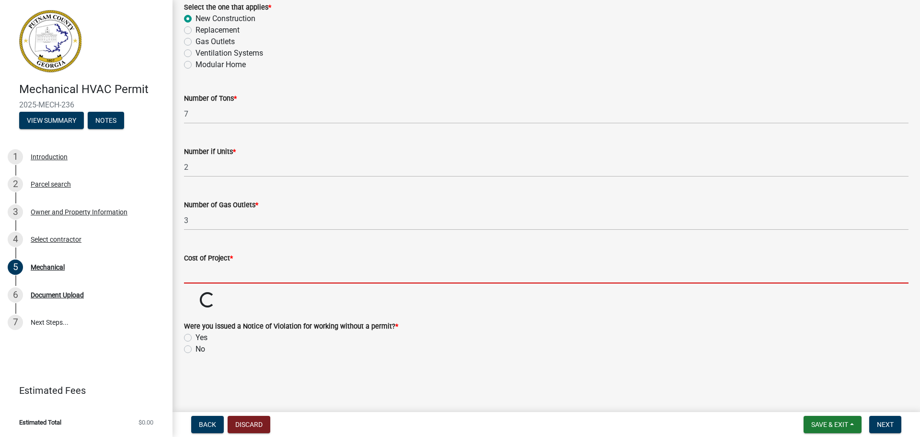
click at [202, 276] on input "text" at bounding box center [546, 274] width 725 height 20
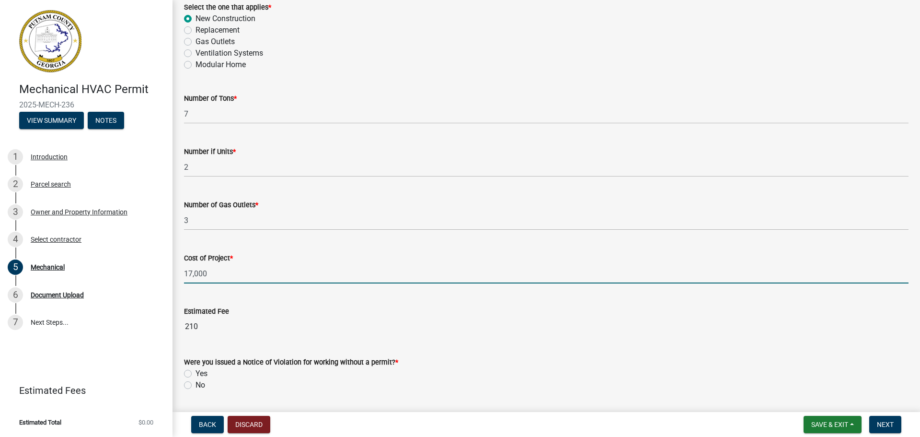
type input "17000"
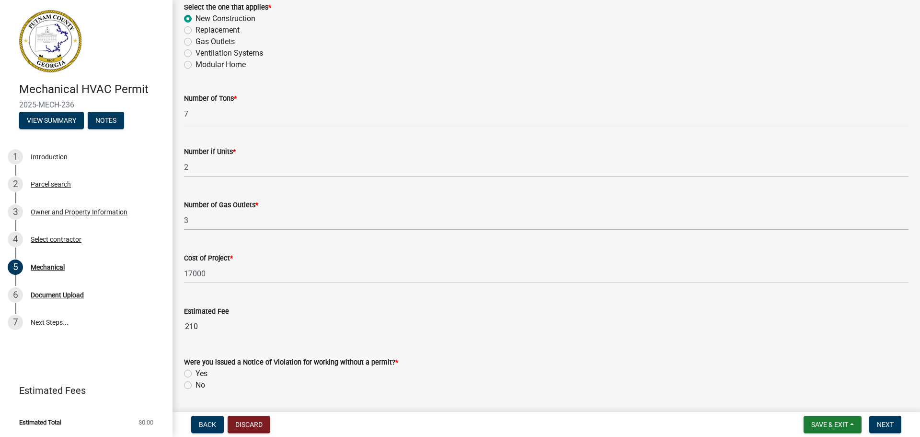
click at [196, 383] on label "No" at bounding box center [201, 385] width 10 height 12
click at [196, 383] on input "No" at bounding box center [199, 382] width 6 height 6
radio input "true"
click at [896, 426] on button "Next" at bounding box center [885, 424] width 32 height 17
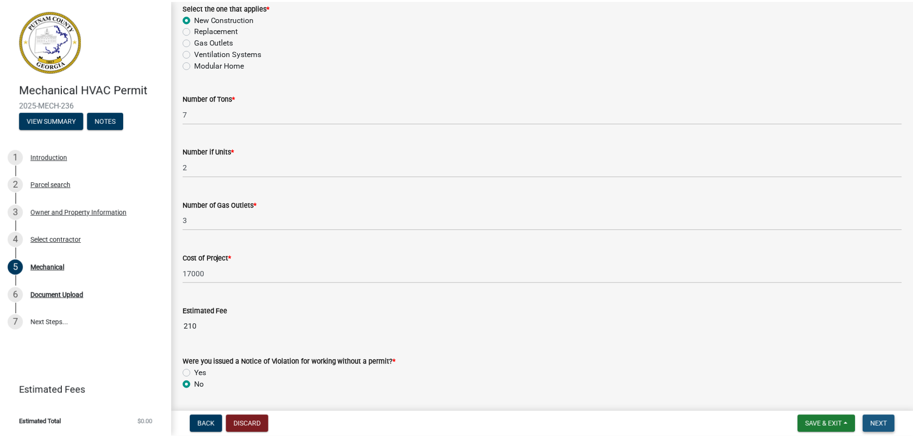
scroll to position [0, 0]
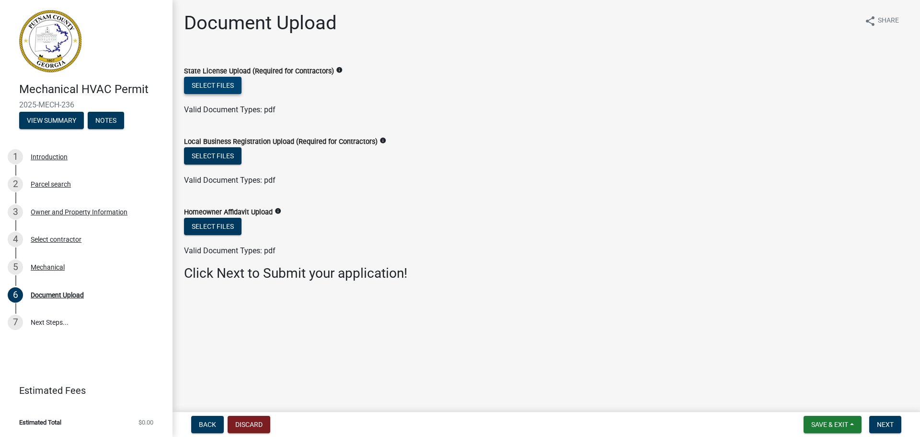
click at [223, 90] on button "Select files" at bounding box center [213, 85] width 58 height 17
click at [231, 88] on button "Select files" at bounding box center [213, 85] width 58 height 17
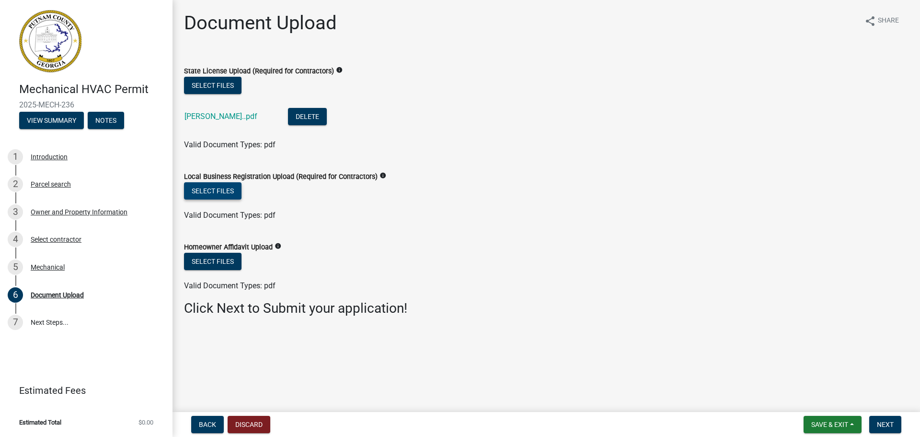
click at [237, 193] on button "Select files" at bounding box center [213, 190] width 58 height 17
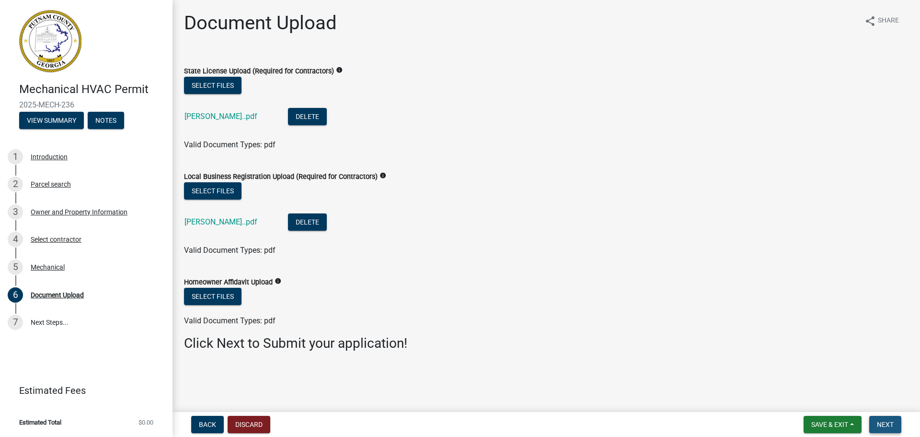
click at [883, 427] on span "Next" at bounding box center [885, 424] width 17 height 8
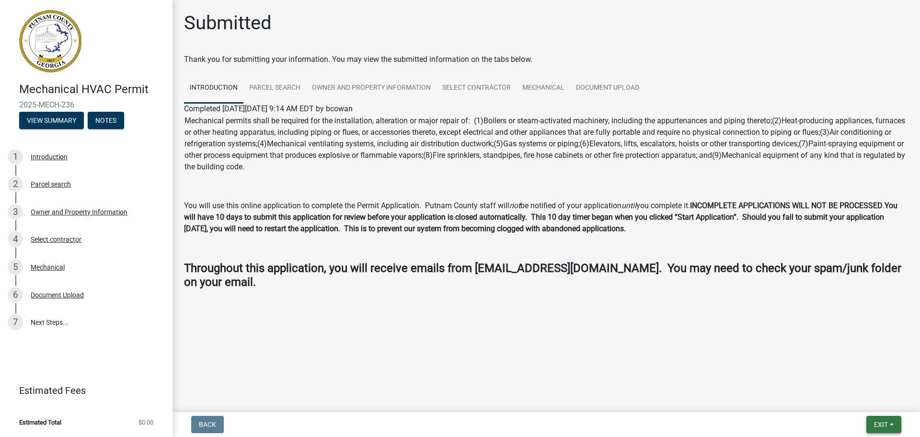
click at [882, 427] on span "Exit" at bounding box center [881, 424] width 14 height 8
click at [864, 399] on button "Save & Exit" at bounding box center [863, 399] width 77 height 23
